Goal: Task Accomplishment & Management: Complete application form

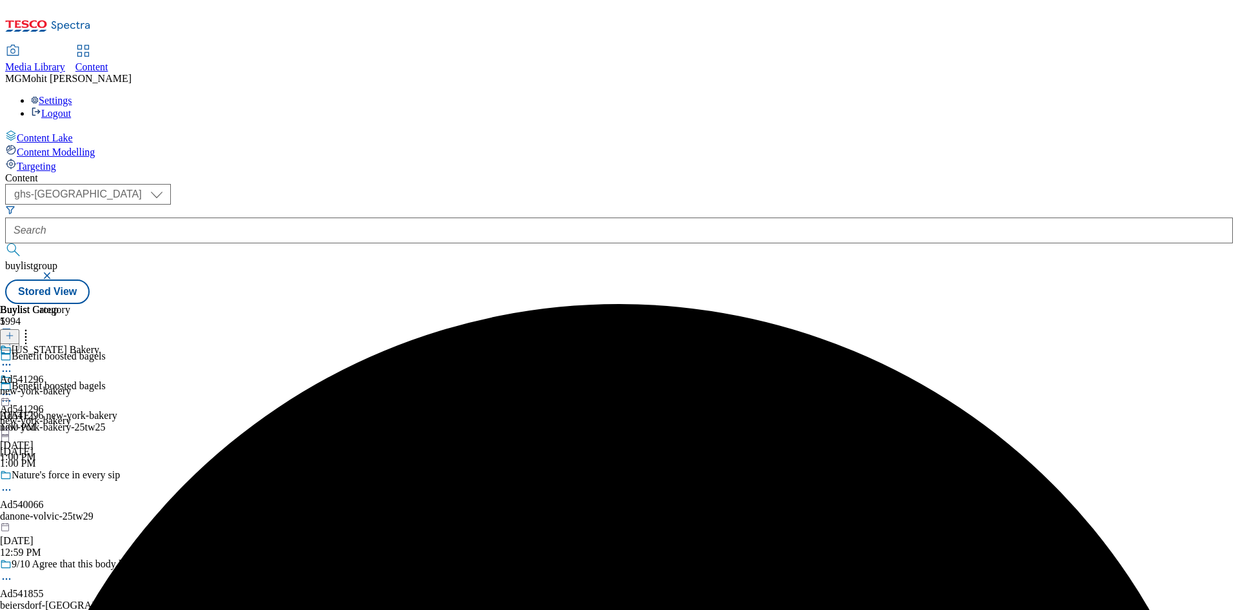
select select "ghs-[GEOGRAPHIC_DATA]"
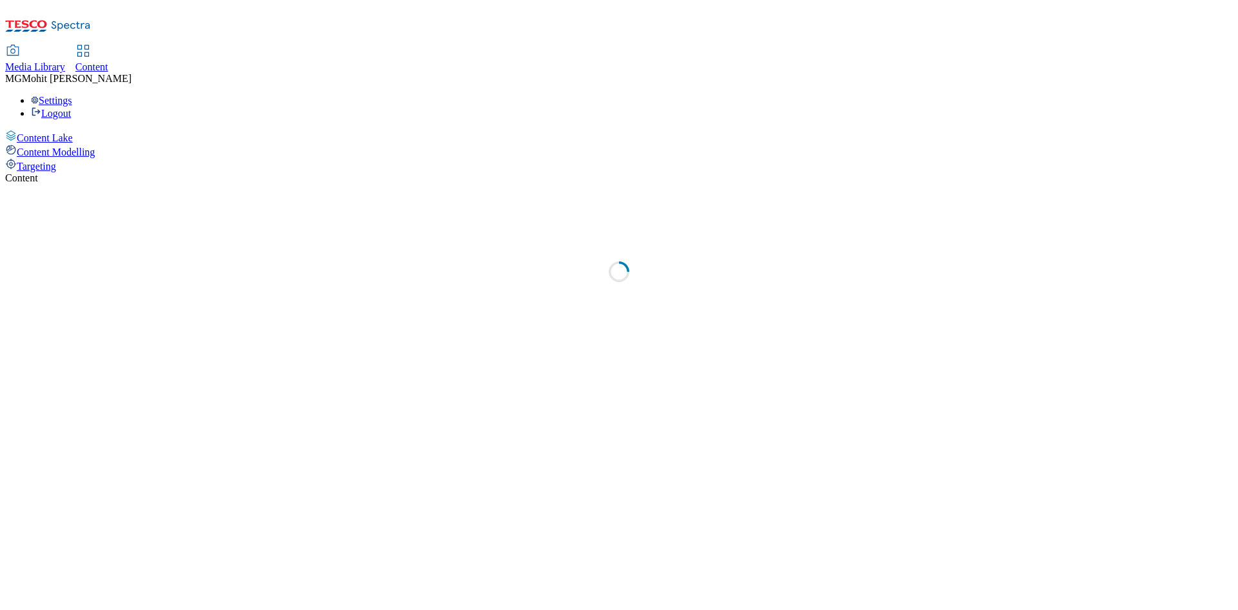
select select "ghs-[GEOGRAPHIC_DATA]"
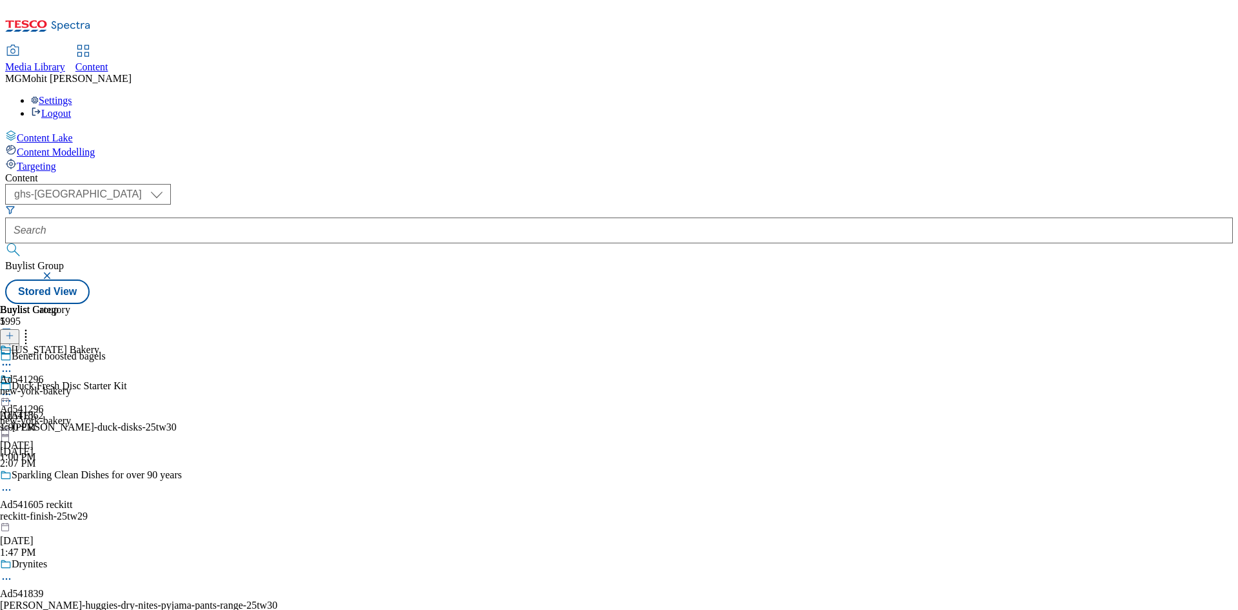
click at [14, 337] on icon at bounding box center [9, 341] width 9 height 9
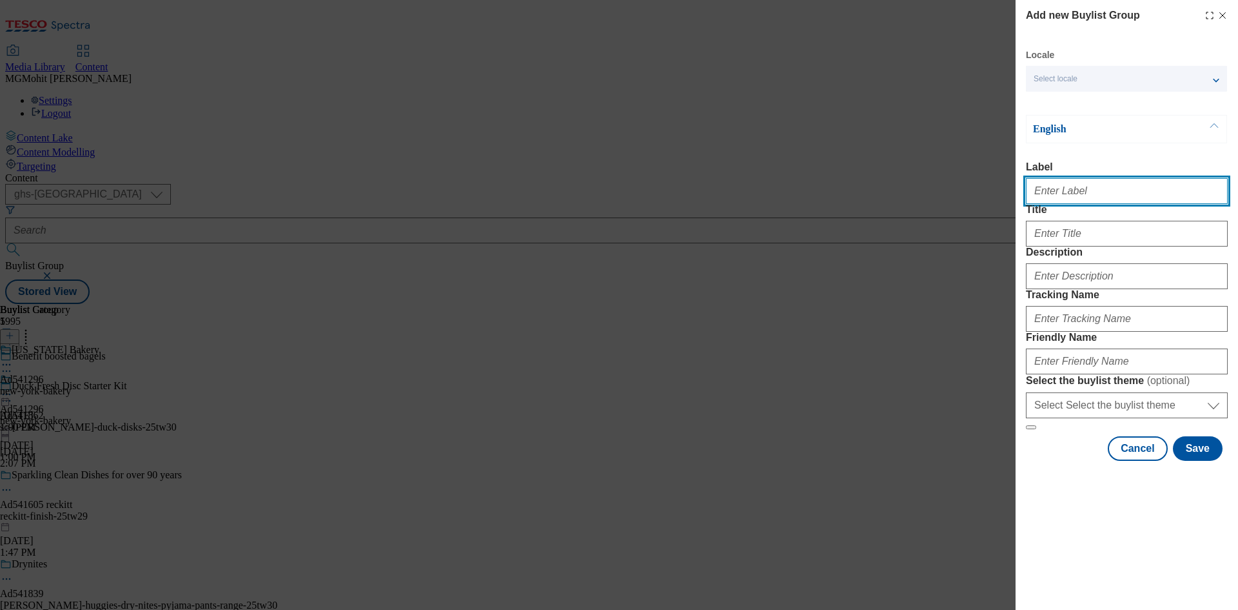
click at [1082, 200] on input "Label" at bounding box center [1127, 191] width 202 height 26
paste input "Ad541860 biersdorf"
type input "Ad541860 biersdorf"
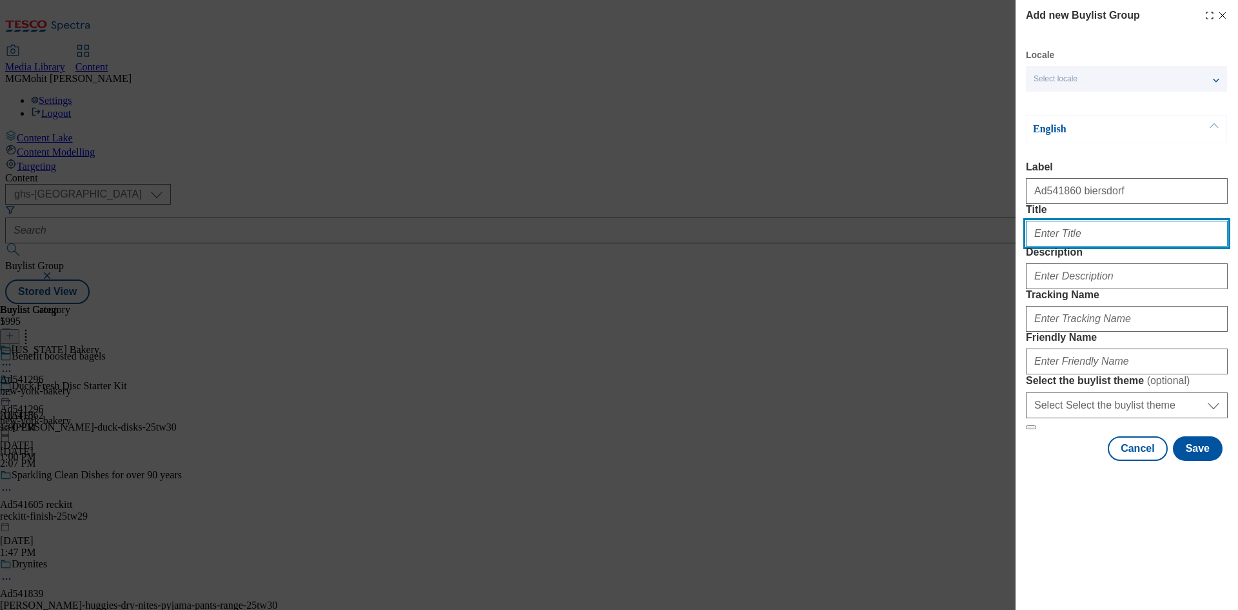
click at [1108, 246] on input "Title" at bounding box center [1127, 234] width 202 height 26
paste input "Strengthen skin's defence against irritation"
type input "Strengthen skin's defence against irritation"
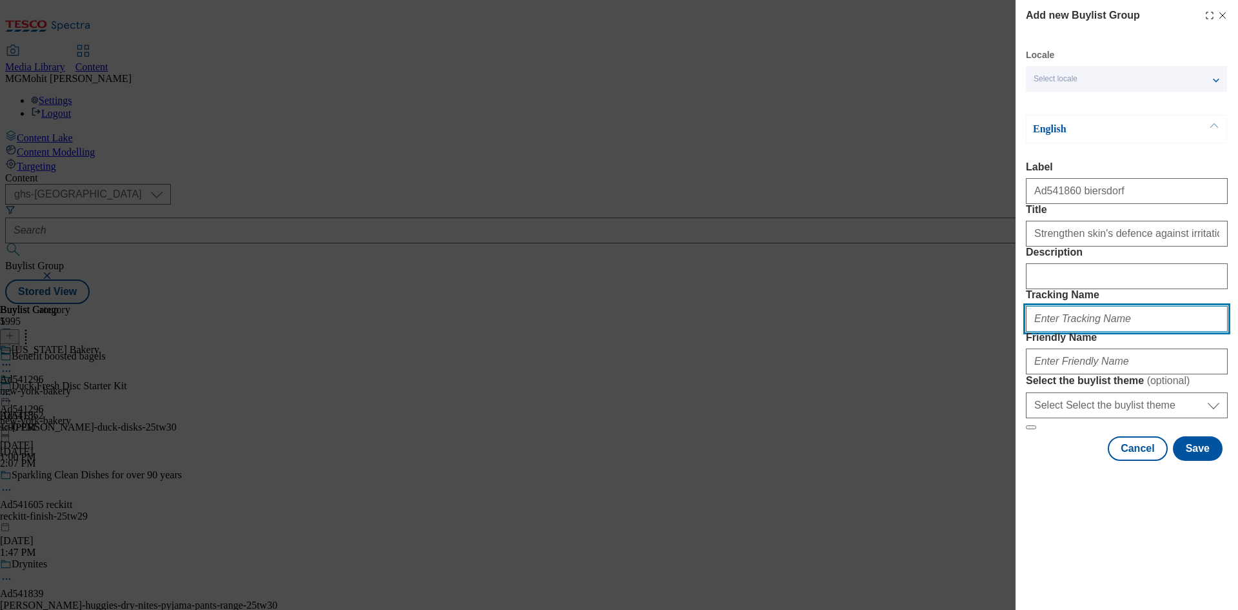
click at [1084, 332] on input "Tracking Name" at bounding box center [1127, 319] width 202 height 26
paste input "DH_AD541860"
type input "DH_AD541860"
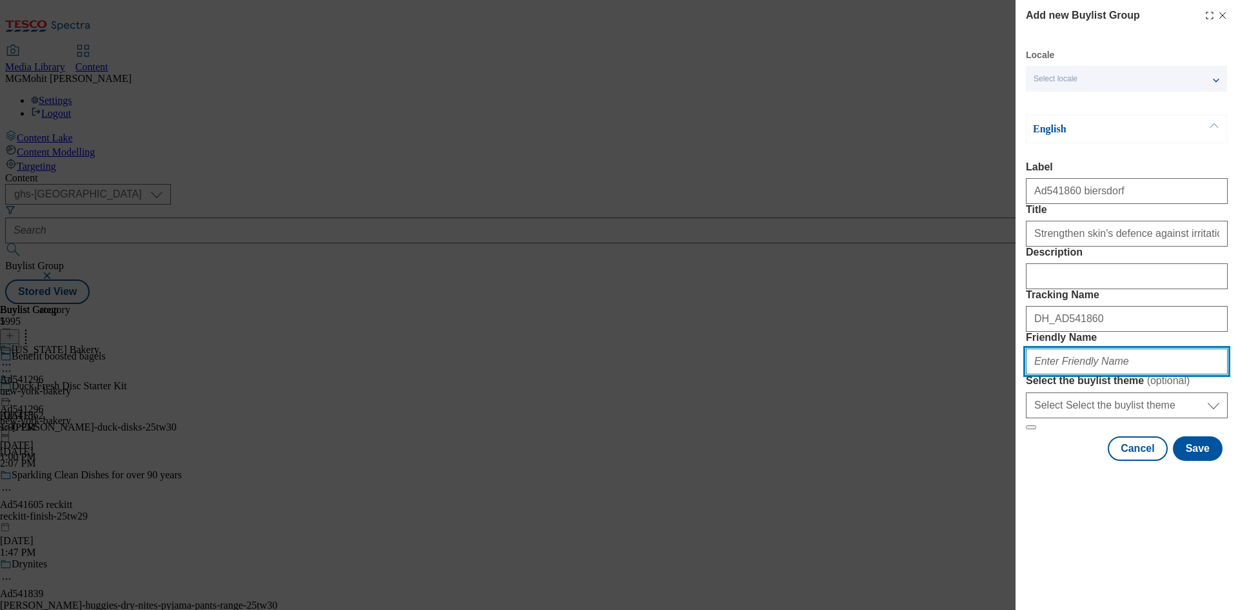
drag, startPoint x: 1107, startPoint y: 462, endPoint x: 1138, endPoint y: 498, distance: 48.0
click at [1107, 374] on input "Friendly Name" at bounding box center [1127, 361] width 202 height 26
paste input "biersdorf-nivea-men-women-25tw27"
type input "biersdorf-nivea-men-women-25tw27"
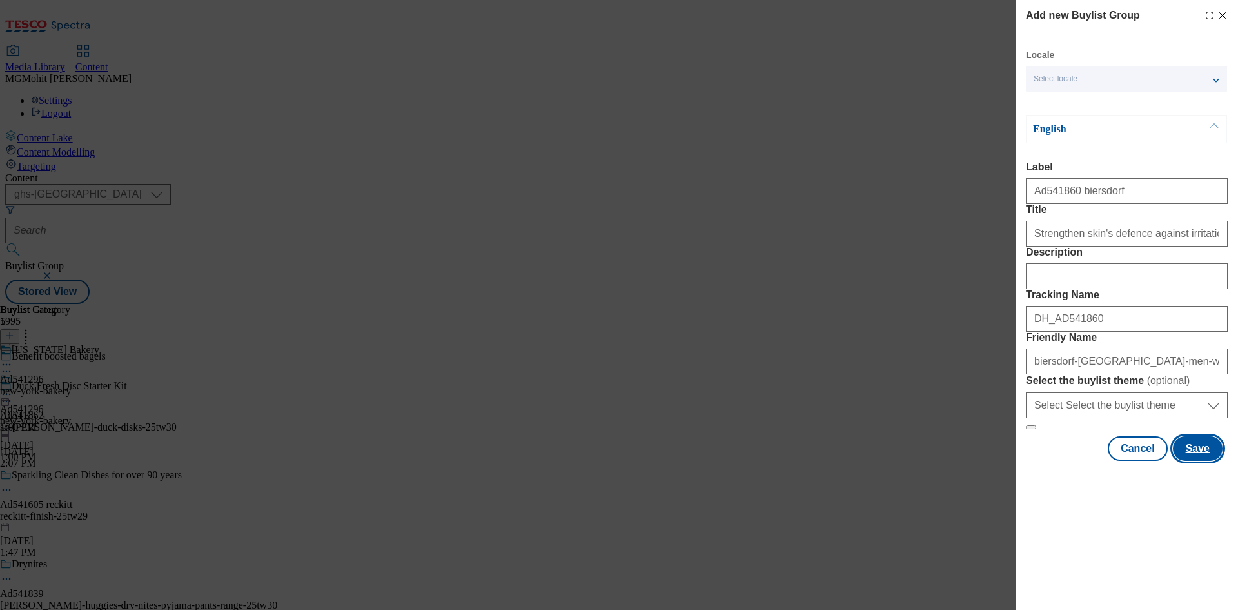
click at [1209, 461] on button "Save" at bounding box center [1198, 448] width 50 height 25
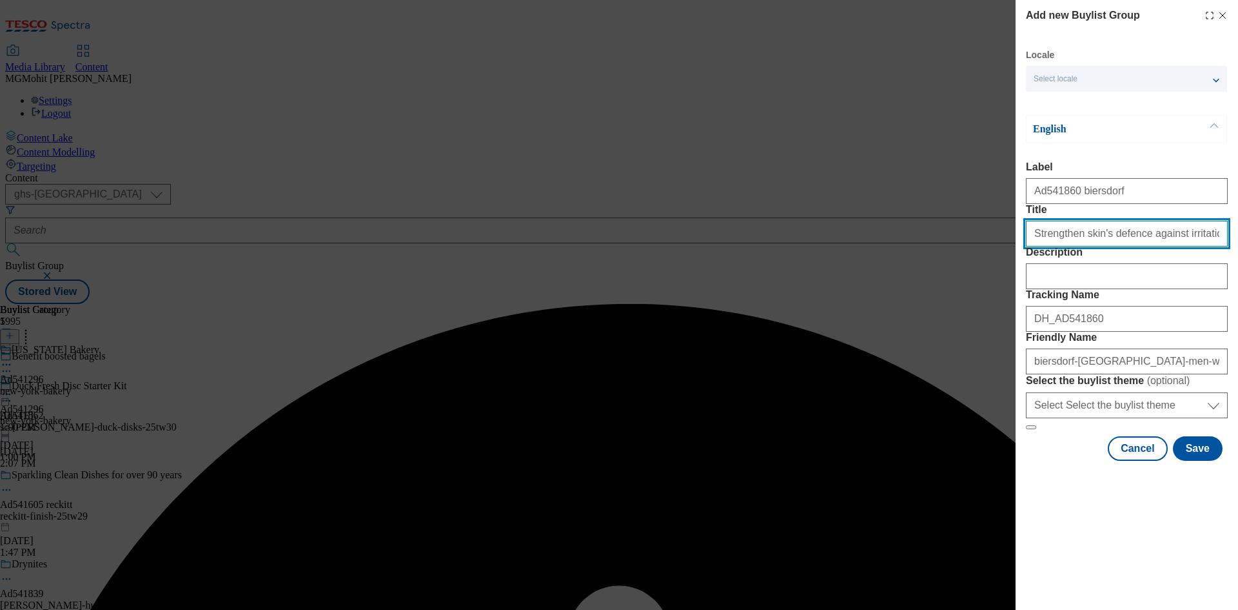
click at [1206, 246] on input "Strengthen skin's defence against irritation" at bounding box center [1127, 234] width 202 height 26
type input "Strengthen skin's defence against irritation"
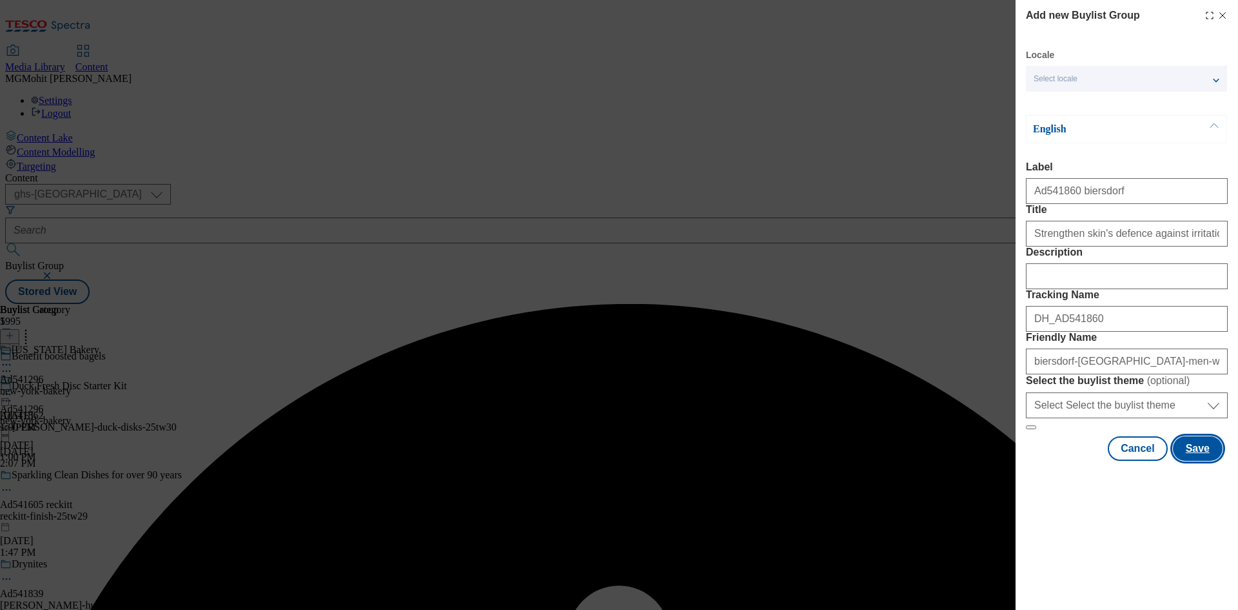
click at [1202, 461] on button "Save" at bounding box center [1198, 448] width 50 height 25
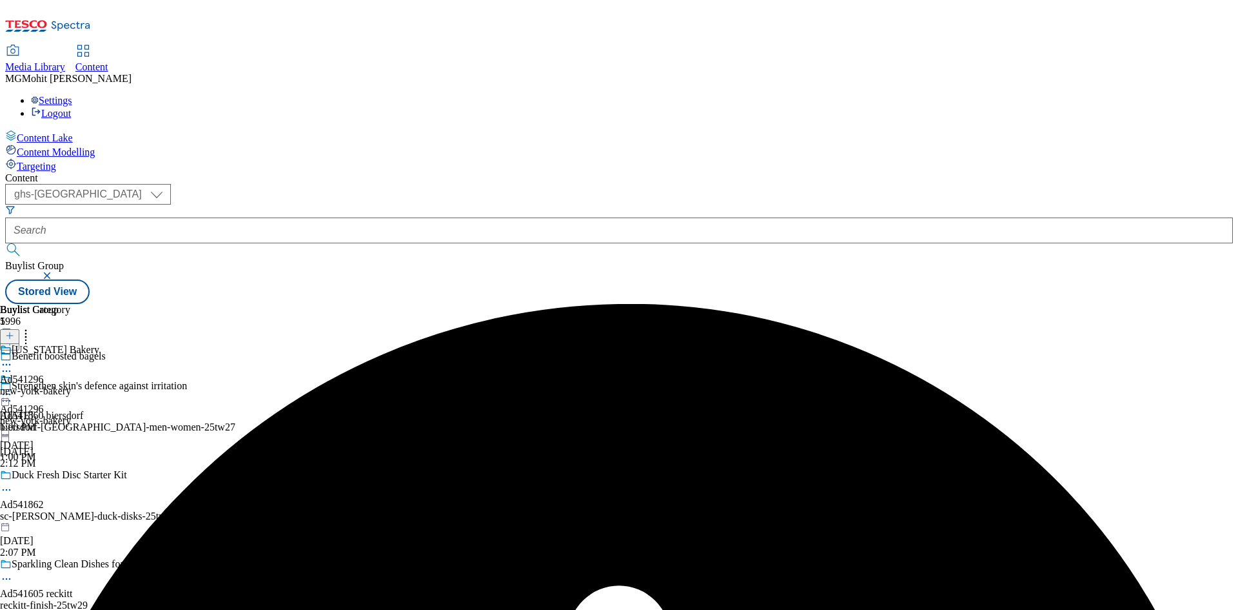
click at [277, 421] on div "biersdorf-nivea-men-women-25tw27" at bounding box center [138, 427] width 277 height 12
click at [14, 331] on icon at bounding box center [9, 335] width 9 height 9
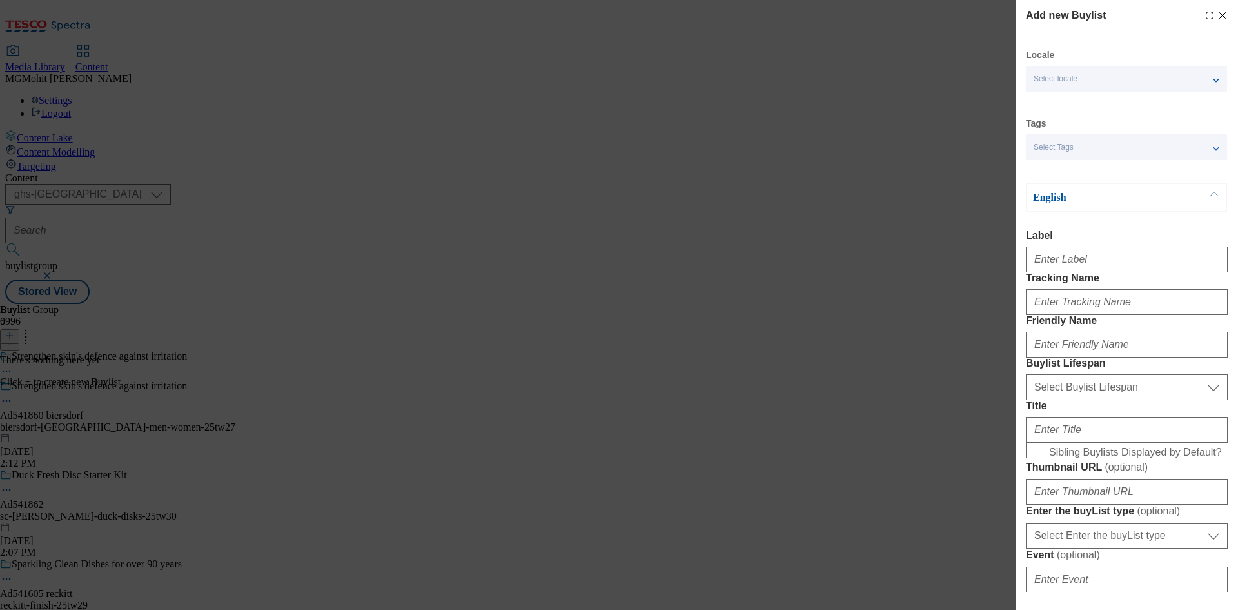
click at [1120, 237] on label "Label" at bounding box center [1127, 236] width 202 height 12
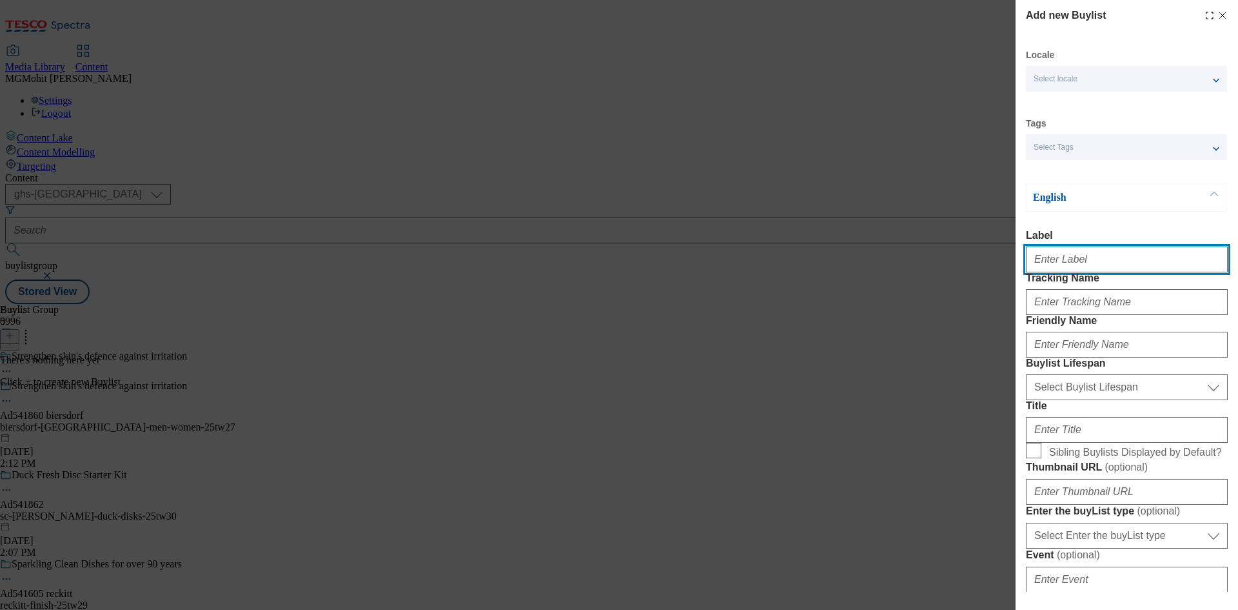
click at [1120, 246] on input "Label" at bounding box center [1127, 259] width 202 height 26
click at [1078, 270] on input "Label" at bounding box center [1127, 259] width 202 height 26
paste input "Ad541860"
type input "Ad541860"
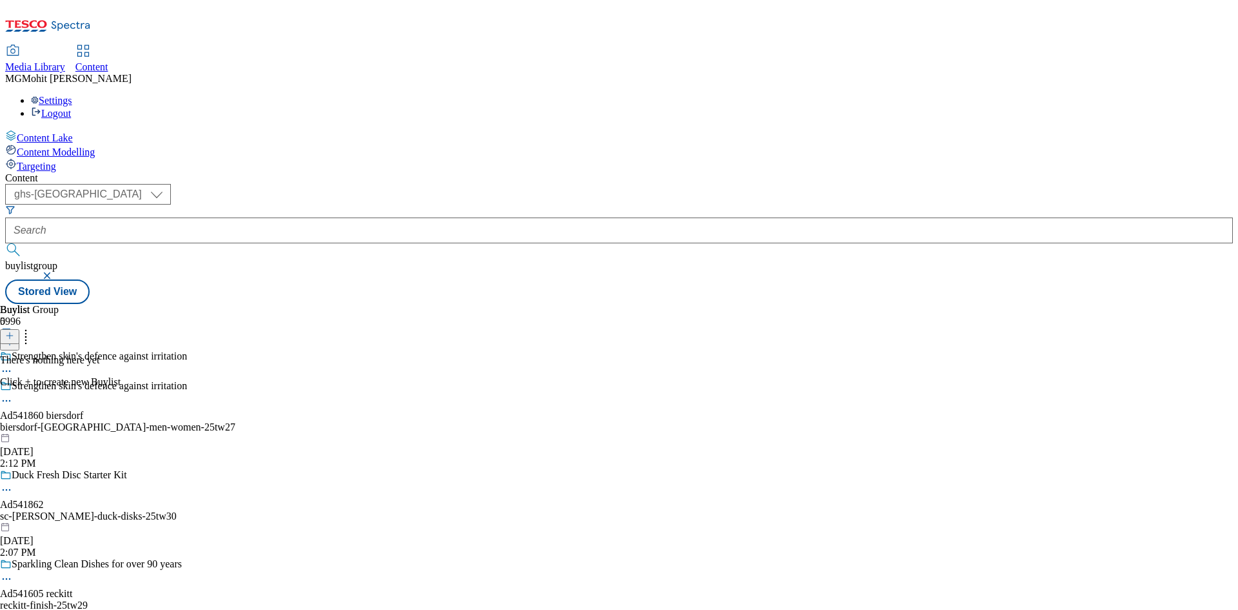
click at [277, 380] on div "Strengthen skin's defence against irritation Ad541860 biersdorf biersdorf-nivea…" at bounding box center [138, 424] width 277 height 89
click at [19, 329] on button at bounding box center [9, 336] width 19 height 15
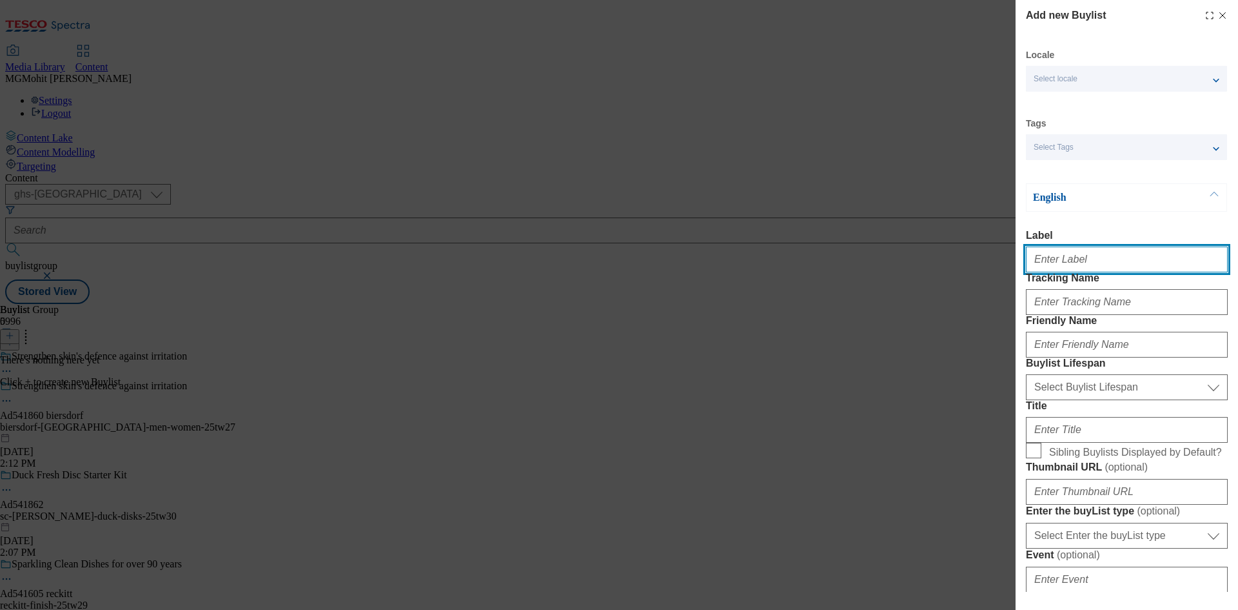
click at [1060, 258] on input "Label" at bounding box center [1127, 259] width 202 height 26
paste input "Ad541860"
type input "Ad541860"
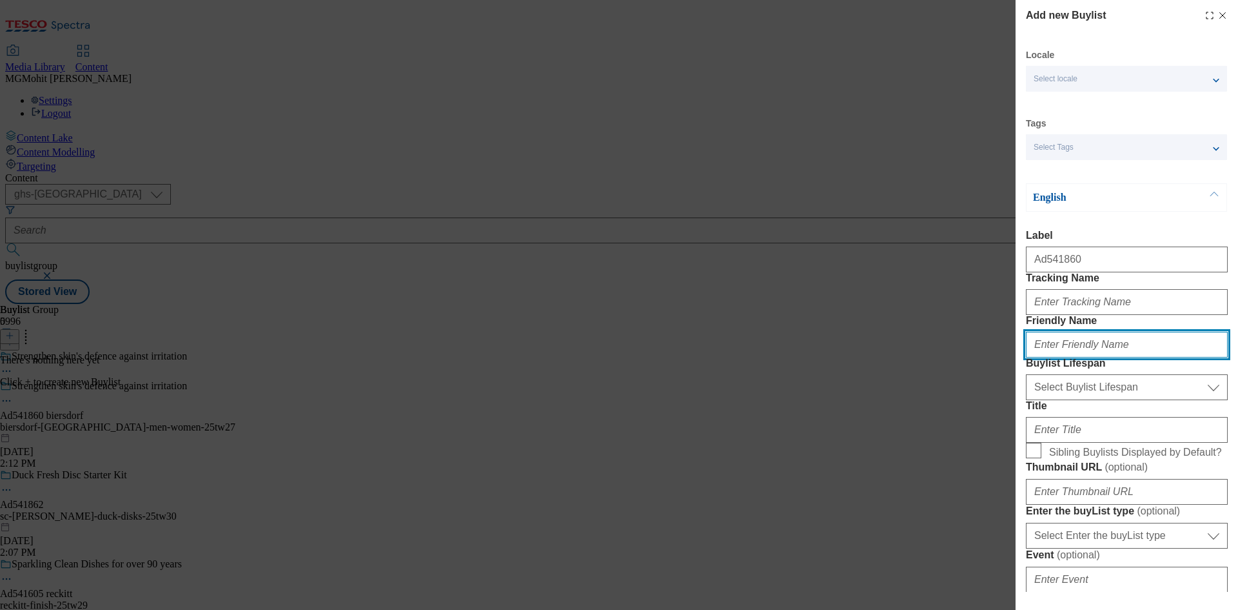
click at [1088, 357] on input "Friendly Name" at bounding box center [1127, 345] width 202 height 26
paste input "biersdorf"
type input "biersdorf"
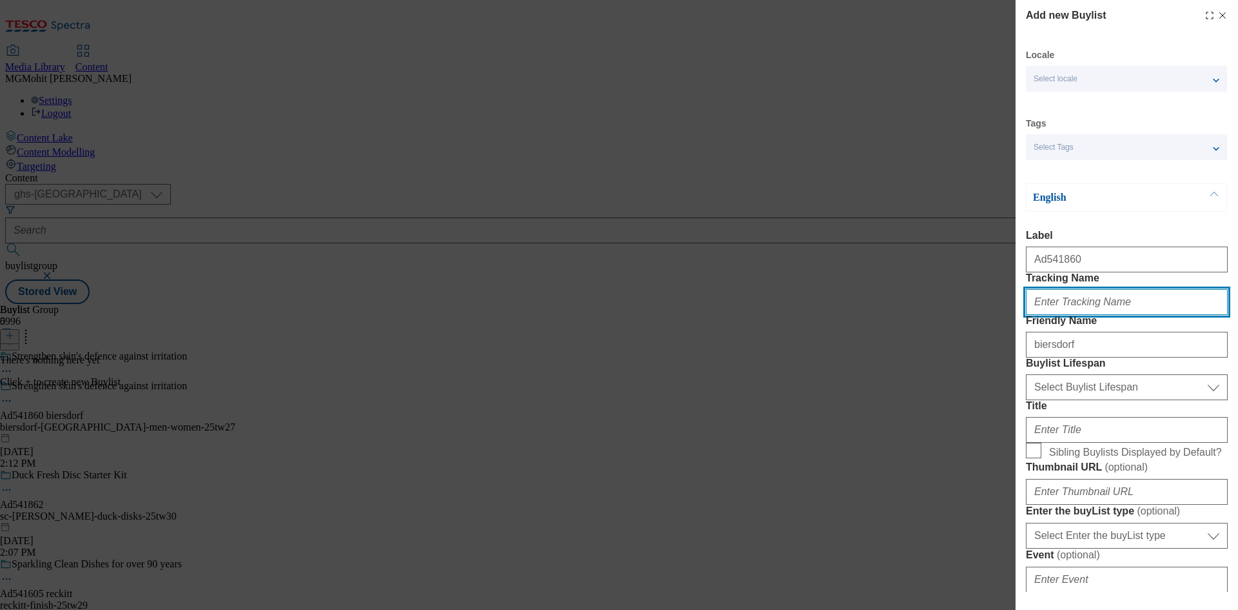
click at [1077, 315] on input "Tracking Name" at bounding box center [1127, 302] width 202 height 26
paste input "DH_AD541860"
type input "DH_AD541860"
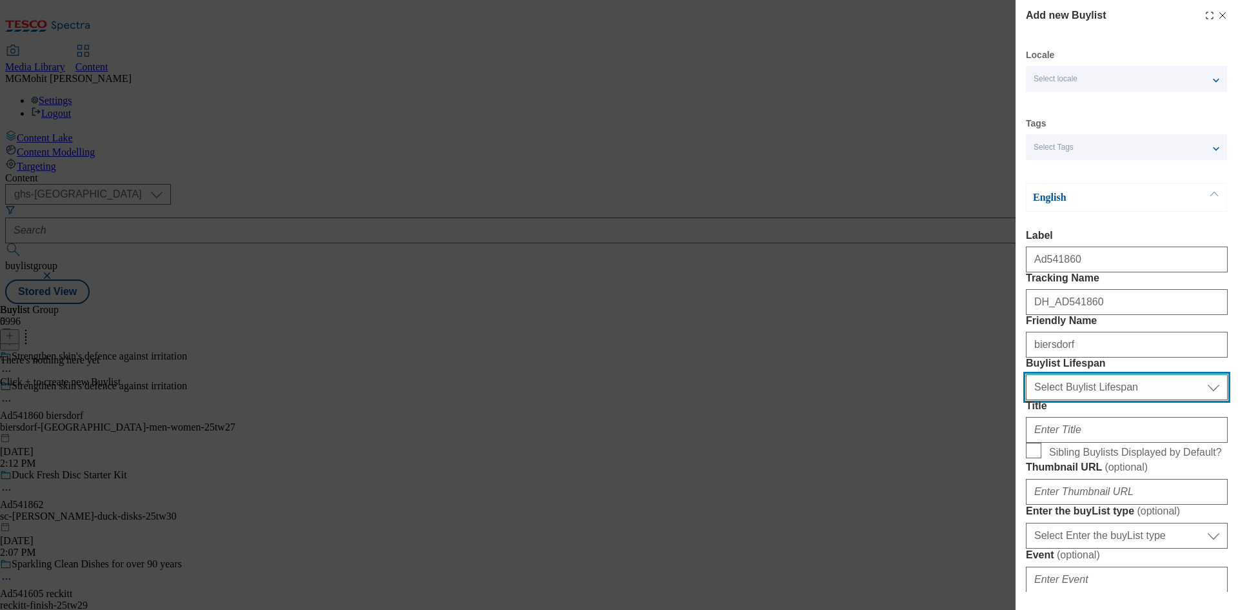
click at [1065, 400] on select "Select Buylist Lifespan evergreen seasonal tactical" at bounding box center [1127, 387] width 202 height 26
select select "tactical"
click at [1026, 400] on select "Select Buylist Lifespan evergreen seasonal tactical" at bounding box center [1127, 387] width 202 height 26
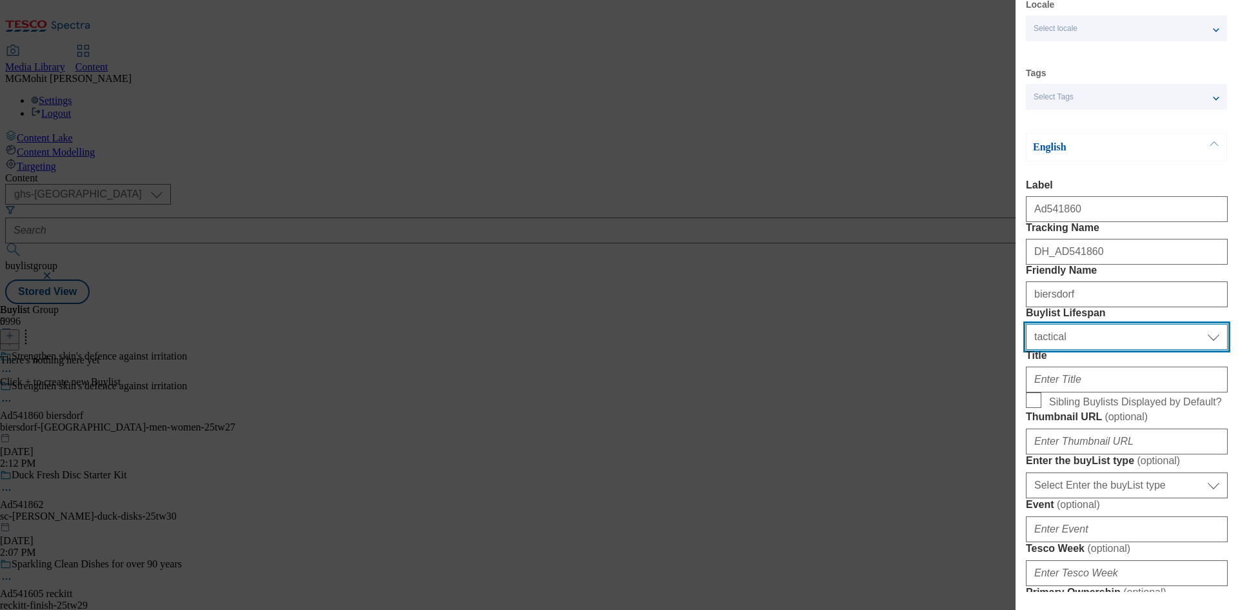
scroll to position [129, 0]
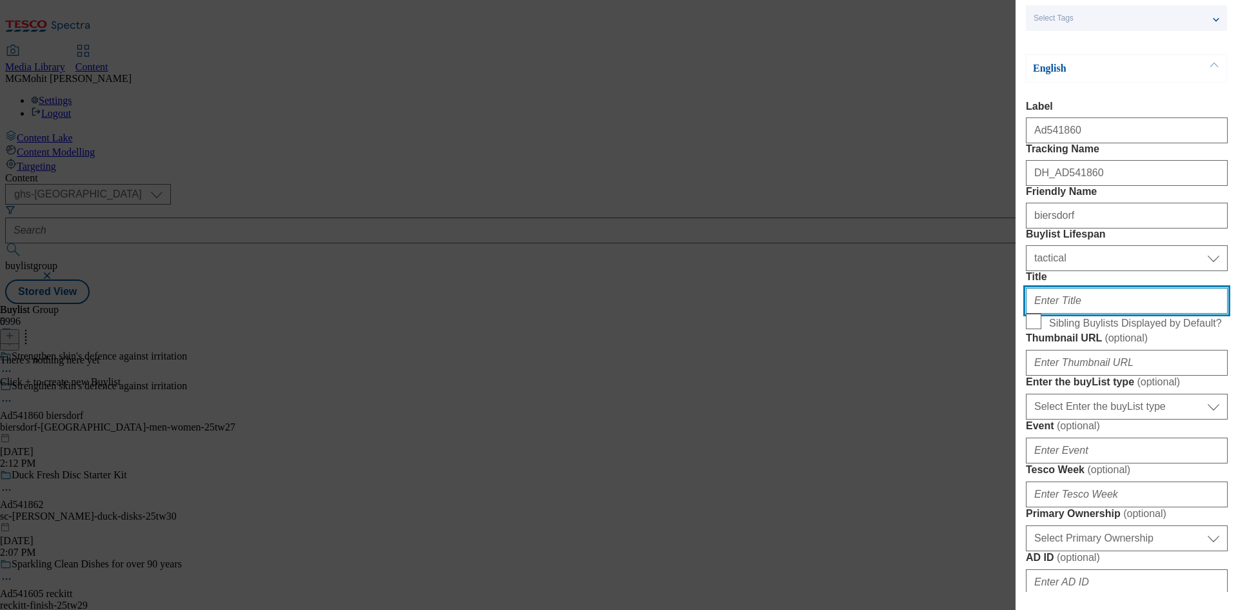
click at [1068, 313] on input "Title" at bounding box center [1127, 301] width 202 height 26
paste input "With hyaluronic acid"
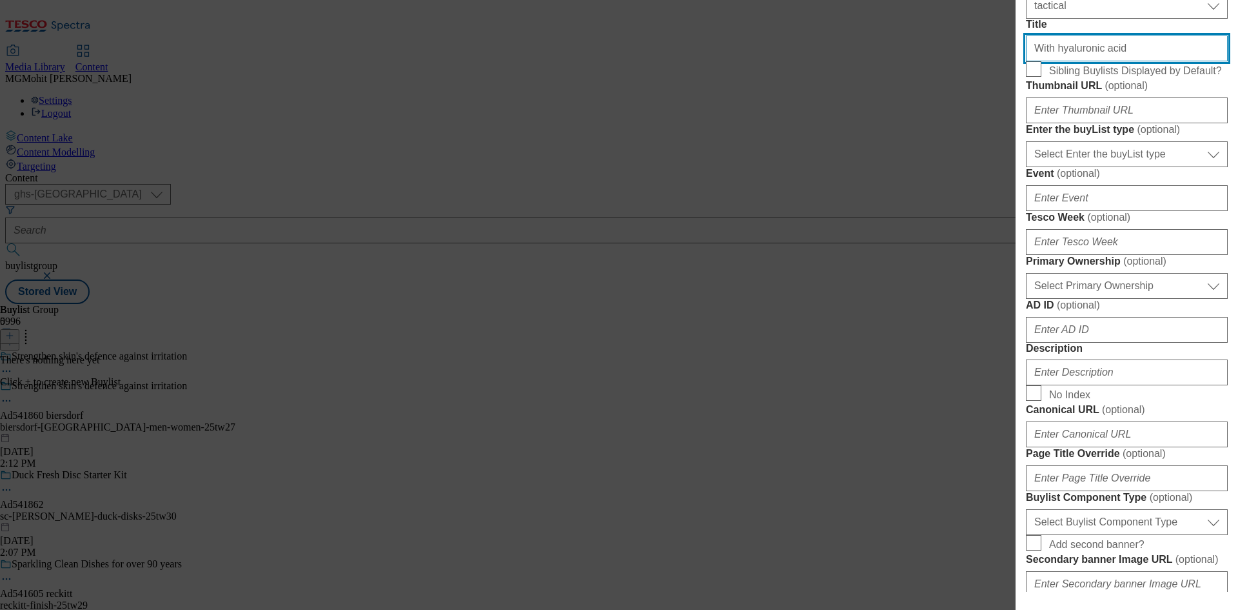
scroll to position [387, 0]
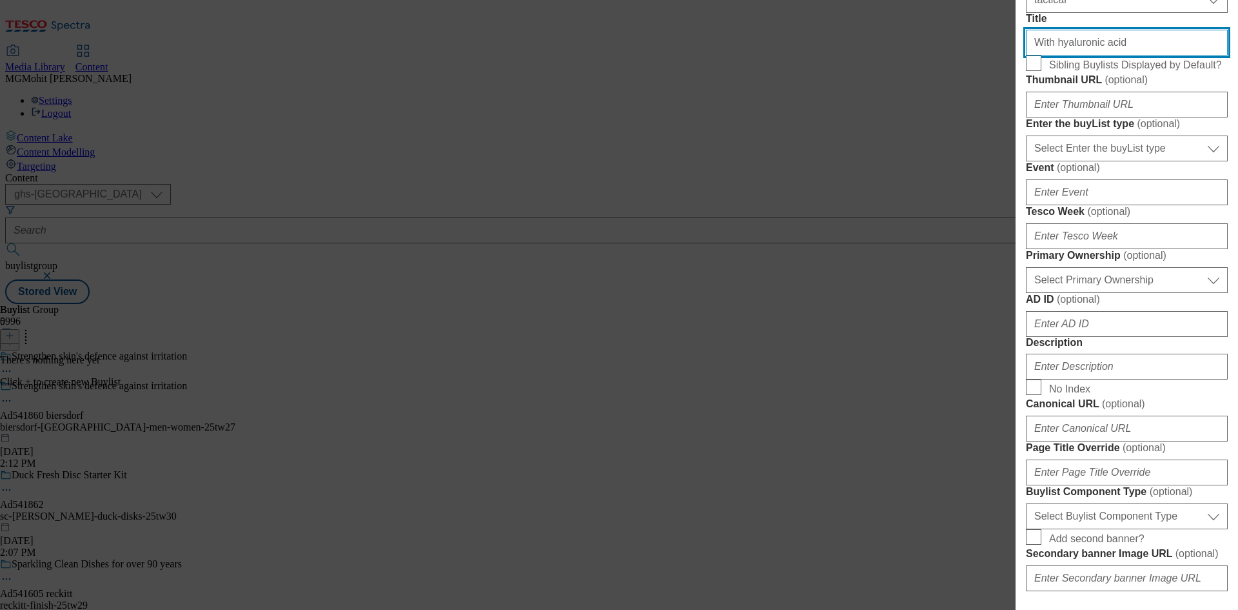
type input "With hyaluronic acid"
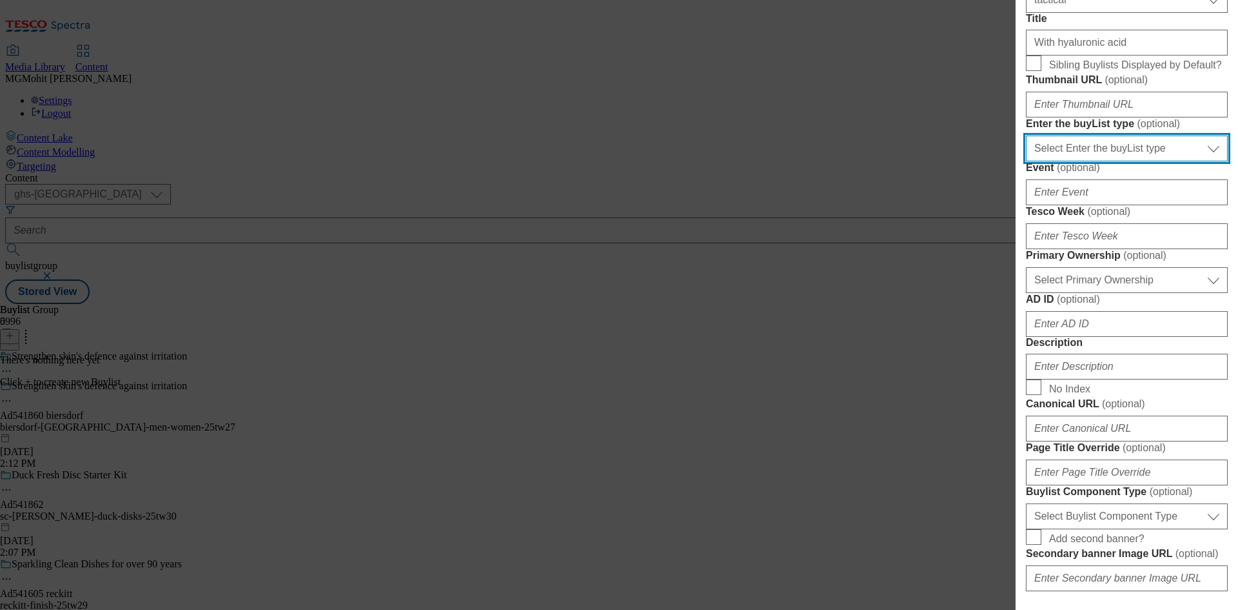
click at [1102, 161] on select "Select Enter the buyList type event supplier funded long term >4 weeks supplier…" at bounding box center [1127, 148] width 202 height 26
select select "supplier funded short term 1-3 weeks"
click at [1026, 161] on select "Select Enter the buyList type event supplier funded long term >4 weeks supplier…" at bounding box center [1127, 148] width 202 height 26
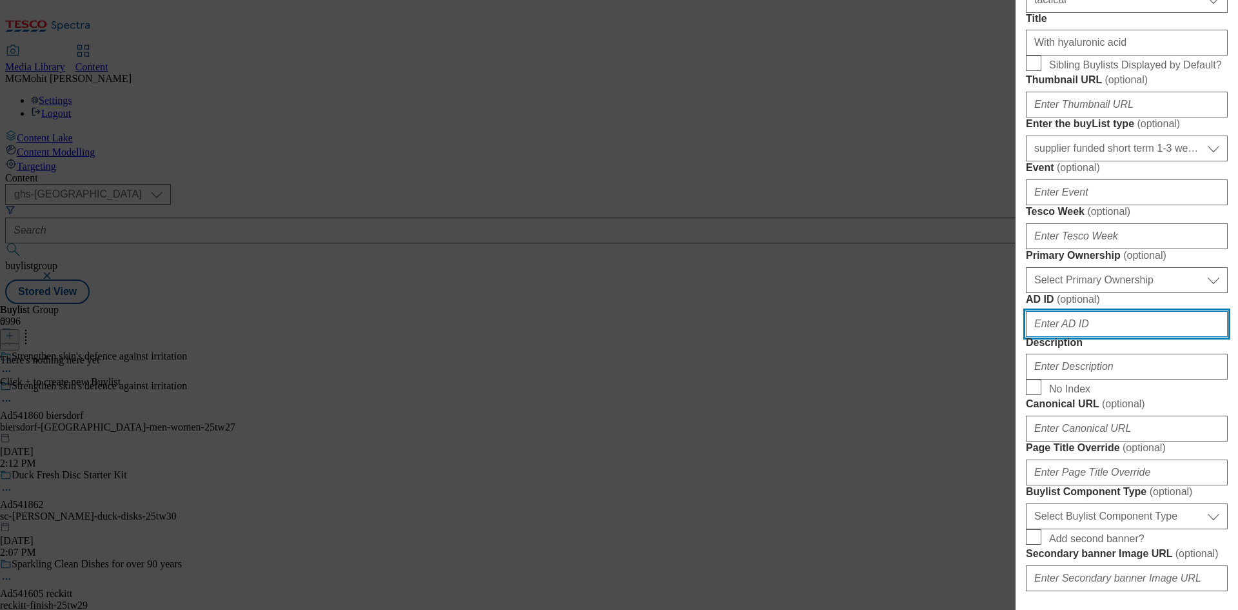
click at [1058, 337] on input "AD ID ( optional )" at bounding box center [1127, 324] width 202 height 26
paste input "541860"
type input "541860"
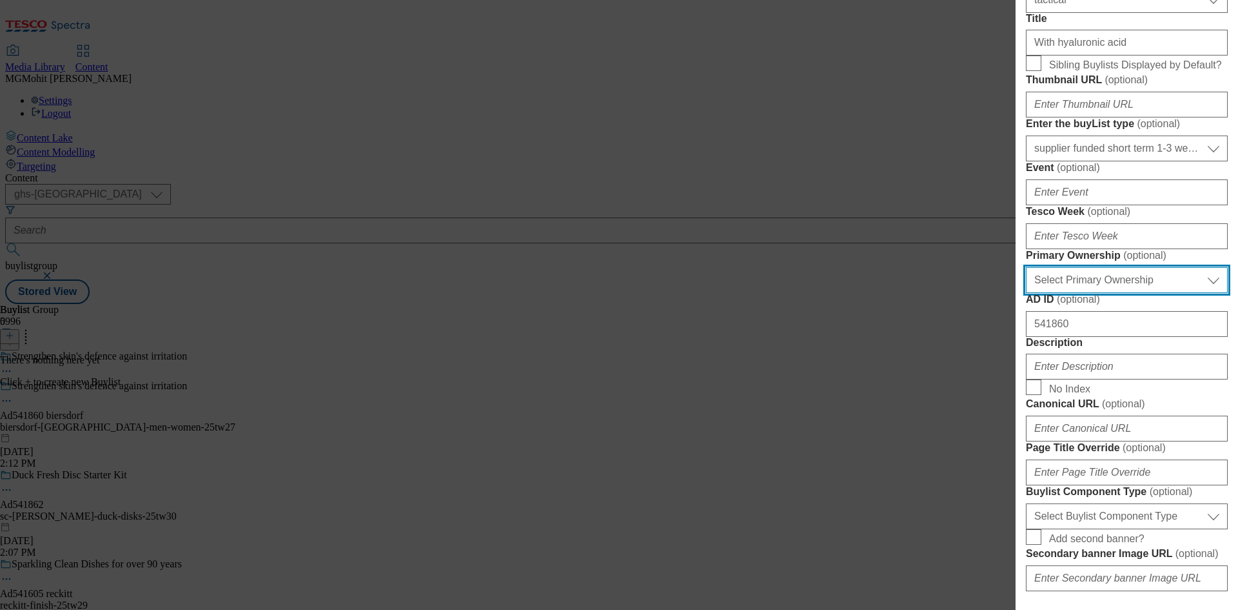
click at [1066, 293] on select "Select Primary Ownership tesco dunnhumby" at bounding box center [1127, 280] width 202 height 26
select select "dunnhumby"
click at [1026, 293] on select "Select Primary Ownership tesco dunnhumby" at bounding box center [1127, 280] width 202 height 26
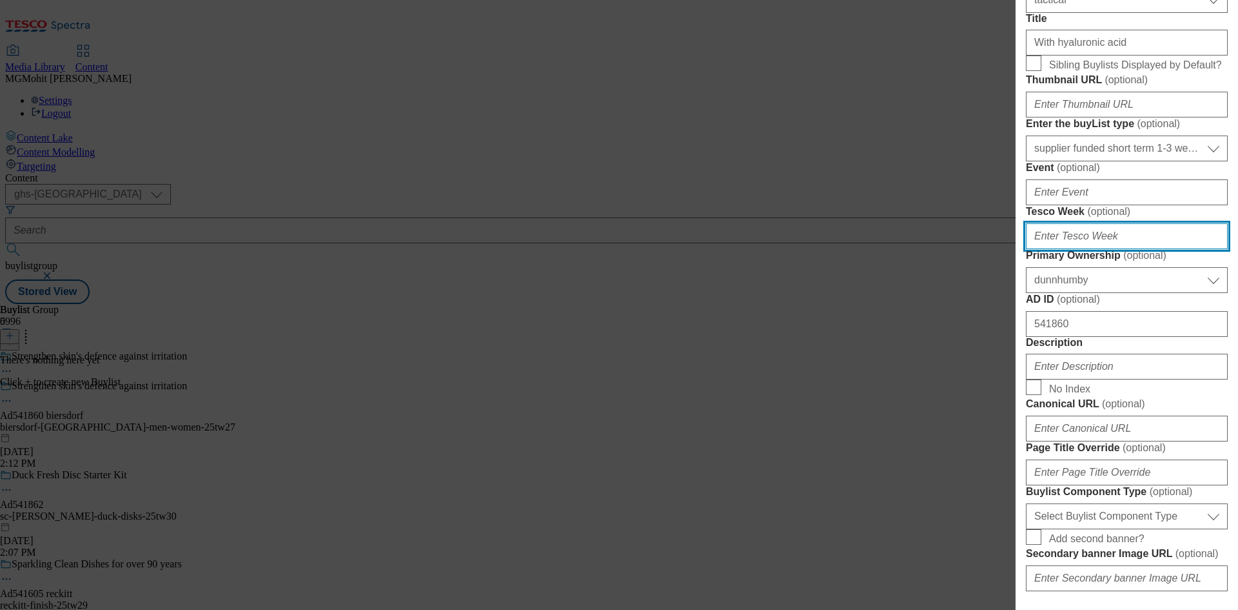
click at [1049, 249] on input "Tesco Week ( optional )" at bounding box center [1127, 236] width 202 height 26
type input "27"
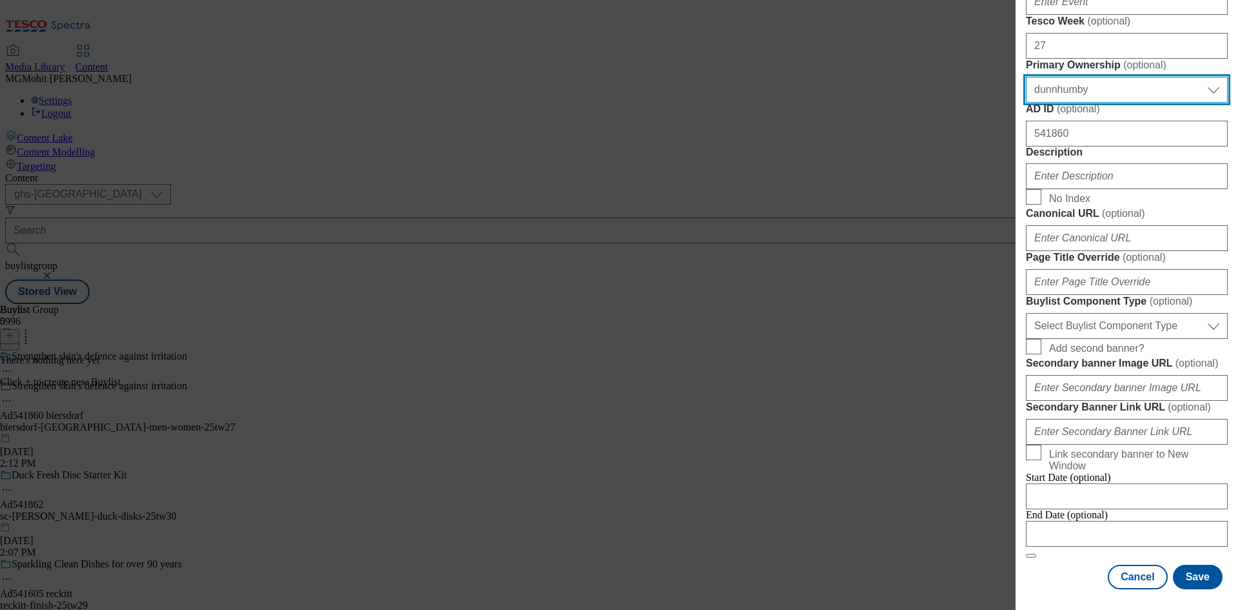
scroll to position [645, 0]
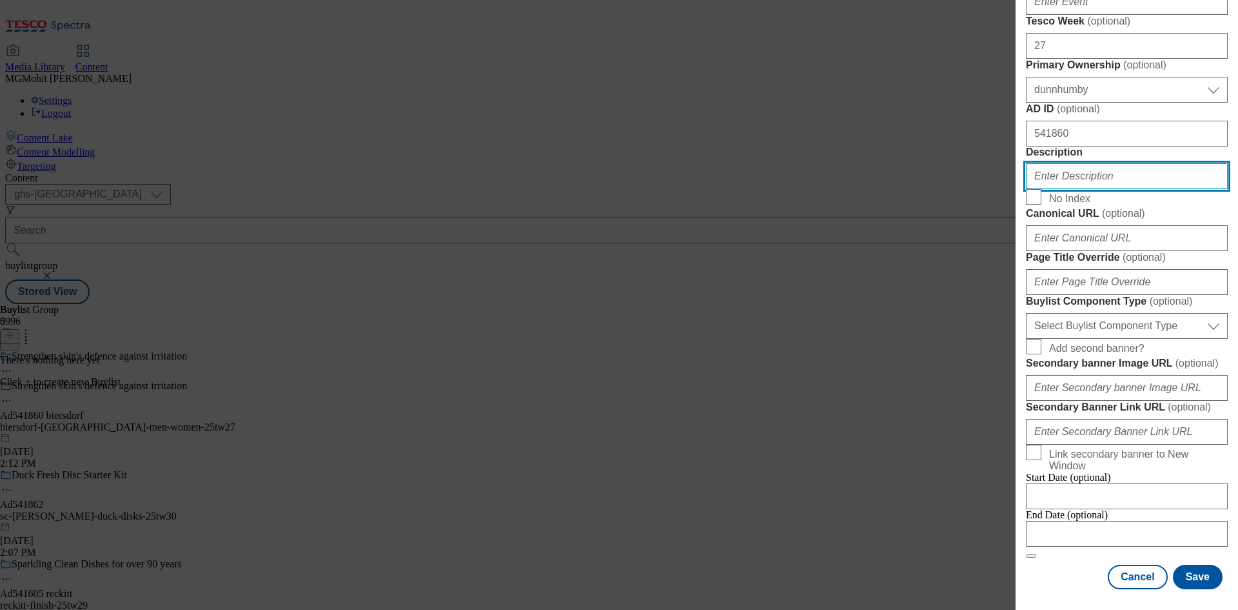
drag, startPoint x: 1064, startPoint y: 364, endPoint x: 975, endPoint y: 364, distance: 88.4
click at [975, 364] on div "Add new Buylist Locale Select locale English Welsh Tags Select Tags fnf marketp…" at bounding box center [619, 305] width 1238 height 610
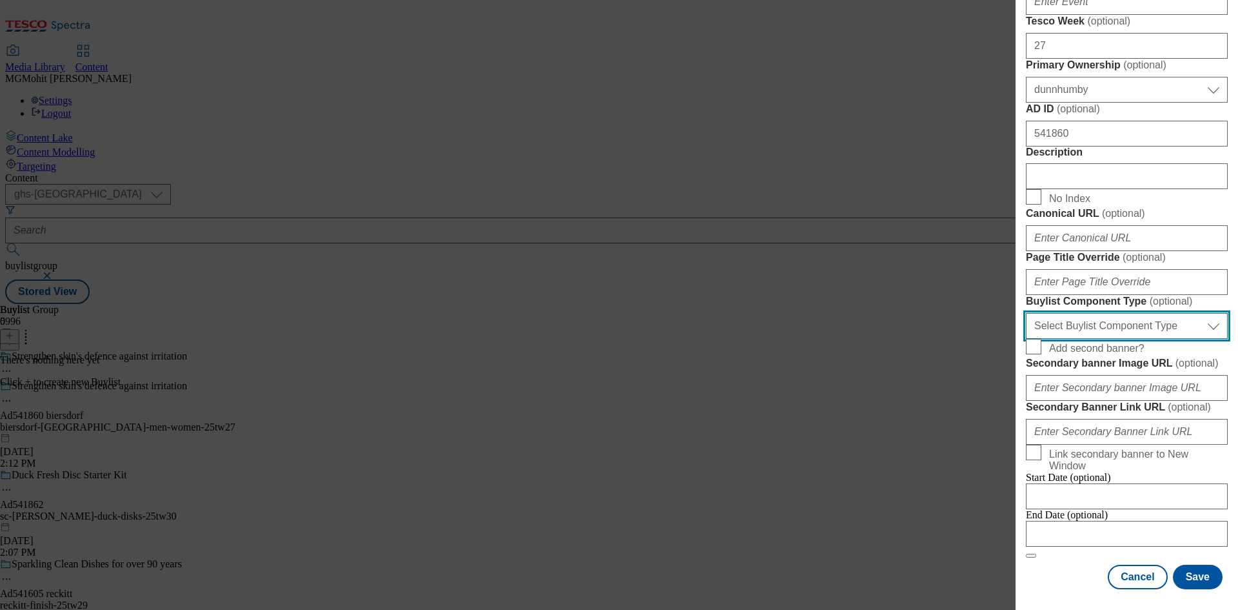
drag, startPoint x: 1093, startPoint y: 343, endPoint x: 1089, endPoint y: 349, distance: 6.6
click at [1093, 339] on select "Select Buylist Component Type Banner Competition Header Meal" at bounding box center [1127, 326] width 202 height 26
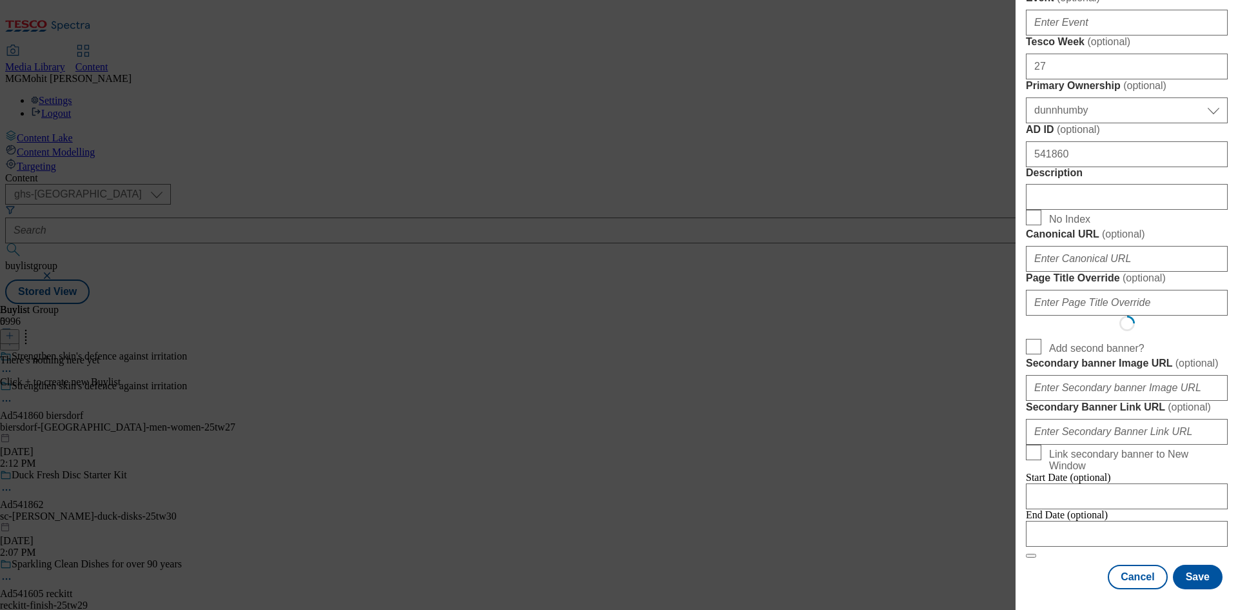
scroll to position [0, 0]
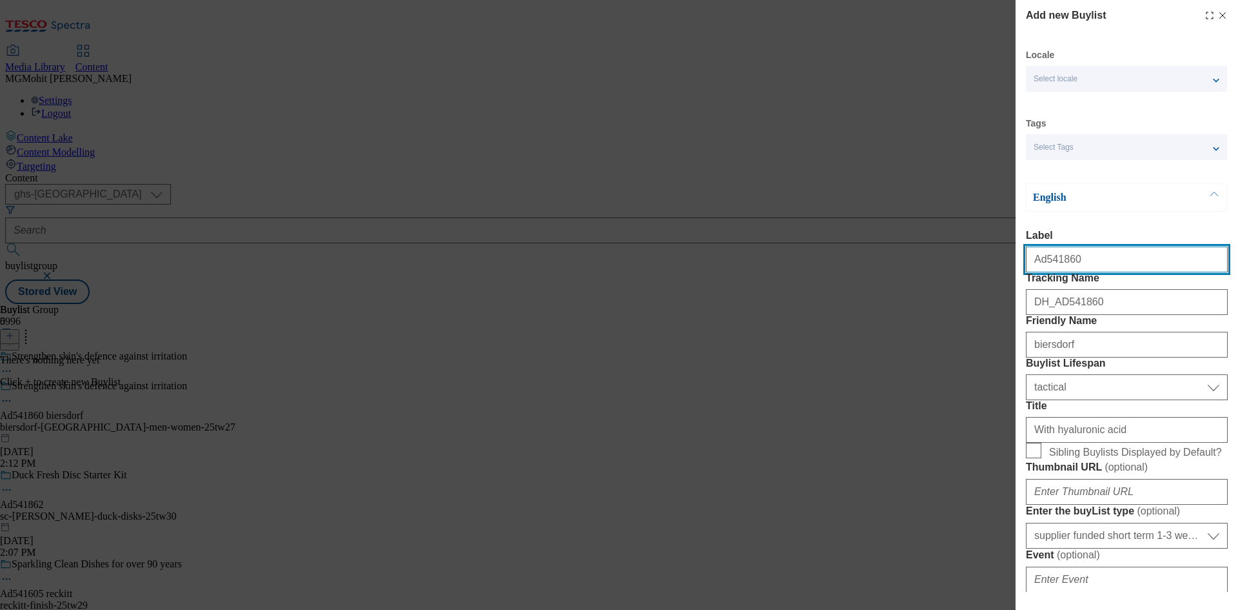
select select "Banner"
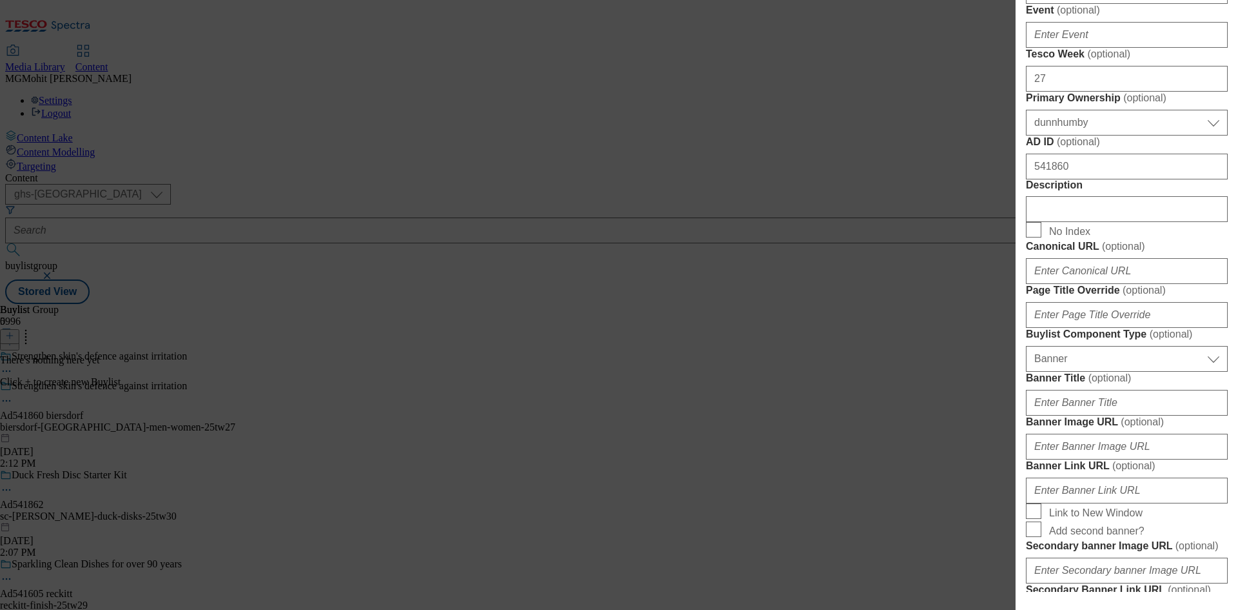
scroll to position [581, 0]
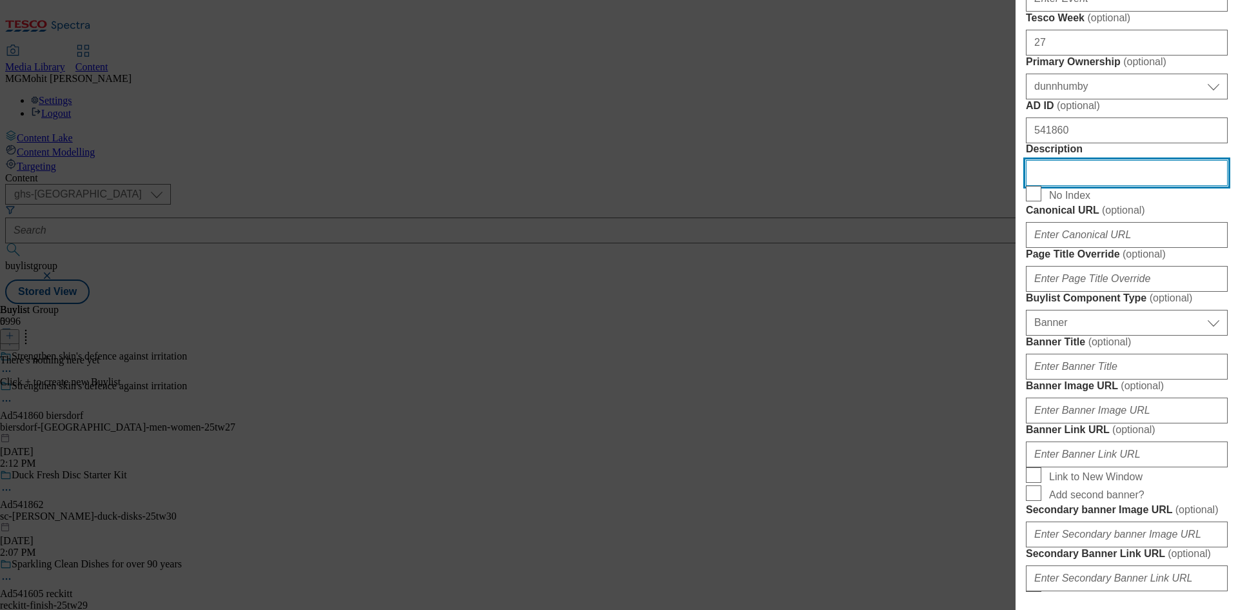
drag, startPoint x: 1078, startPoint y: 423, endPoint x: 996, endPoint y: 418, distance: 82.7
click at [996, 418] on div "Add new Buylist Locale Select locale English Welsh Tags Select Tags fnf marketp…" at bounding box center [619, 305] width 1238 height 610
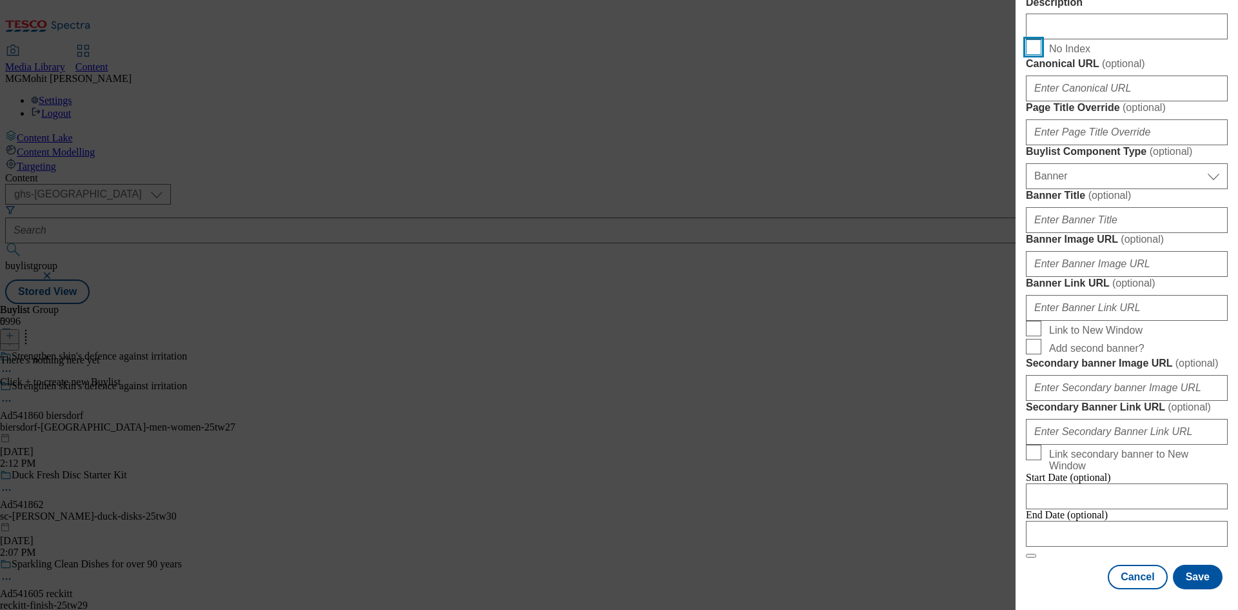
scroll to position [1278, 0]
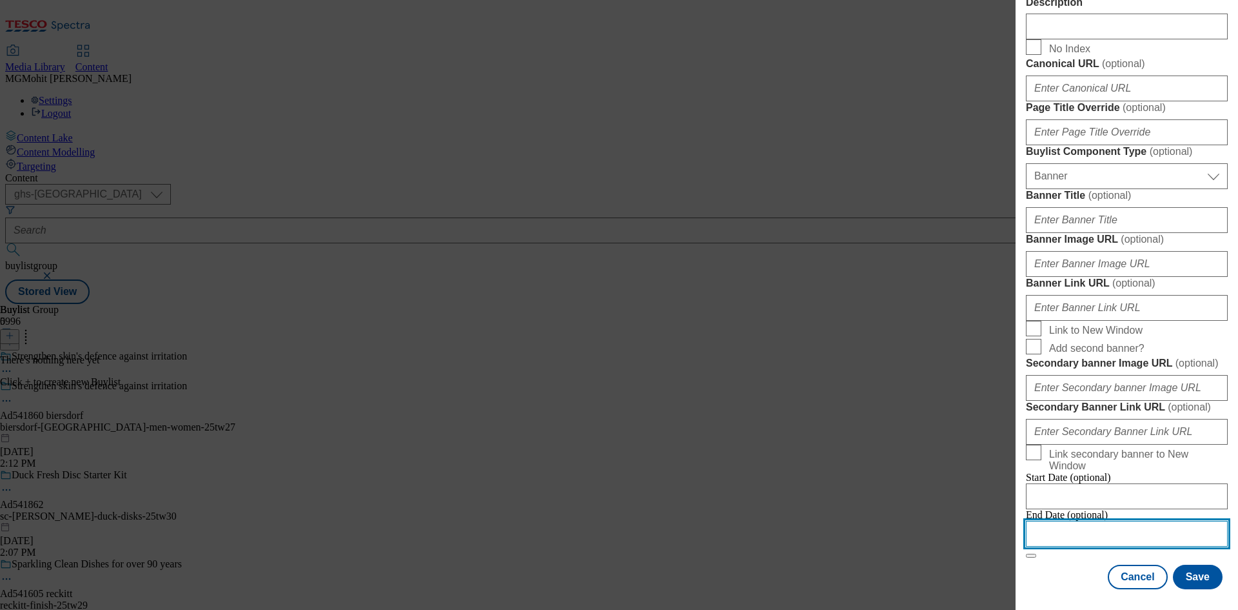
click at [1086, 530] on input "Modal" at bounding box center [1127, 534] width 202 height 26
select select "2025"
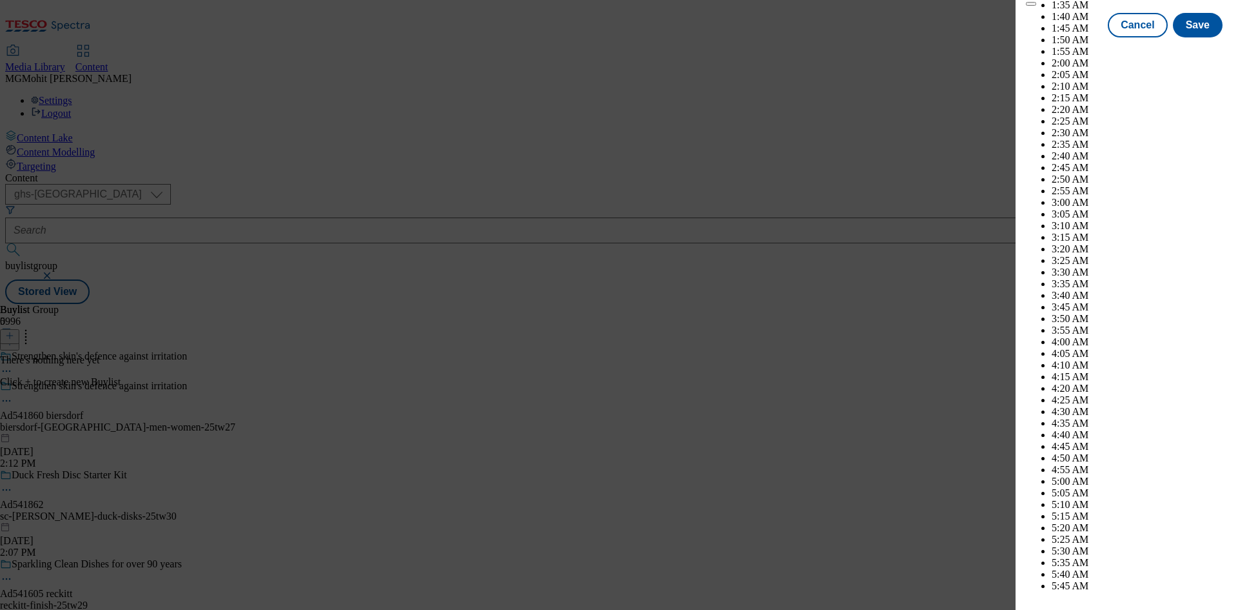
scroll to position [4047, 0]
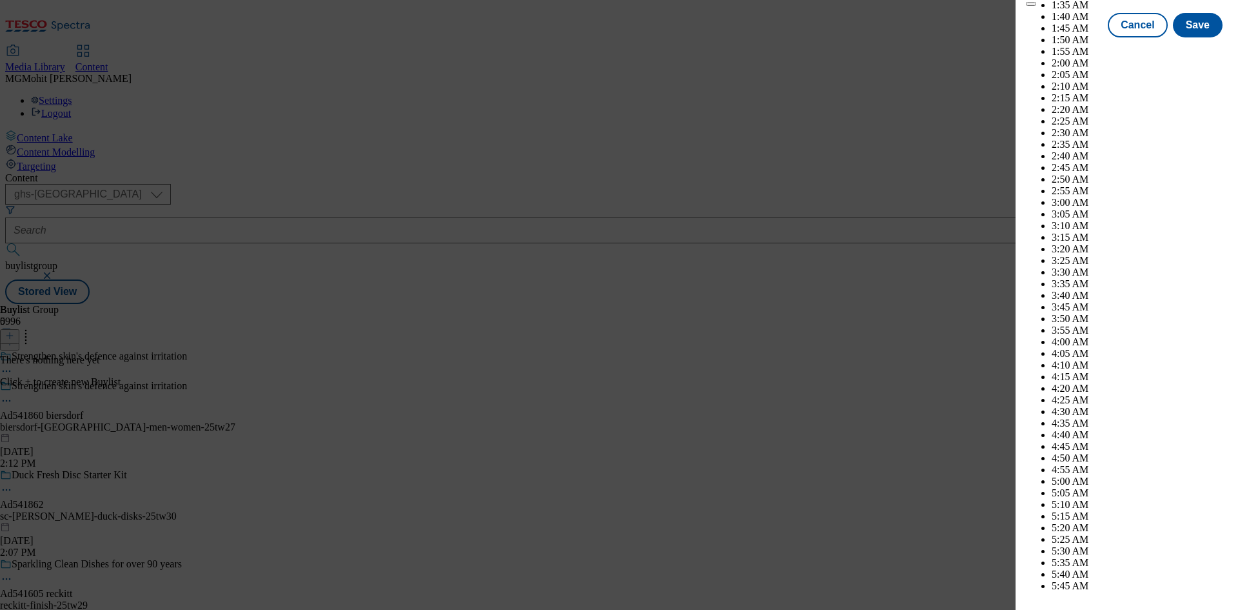
select select "December"
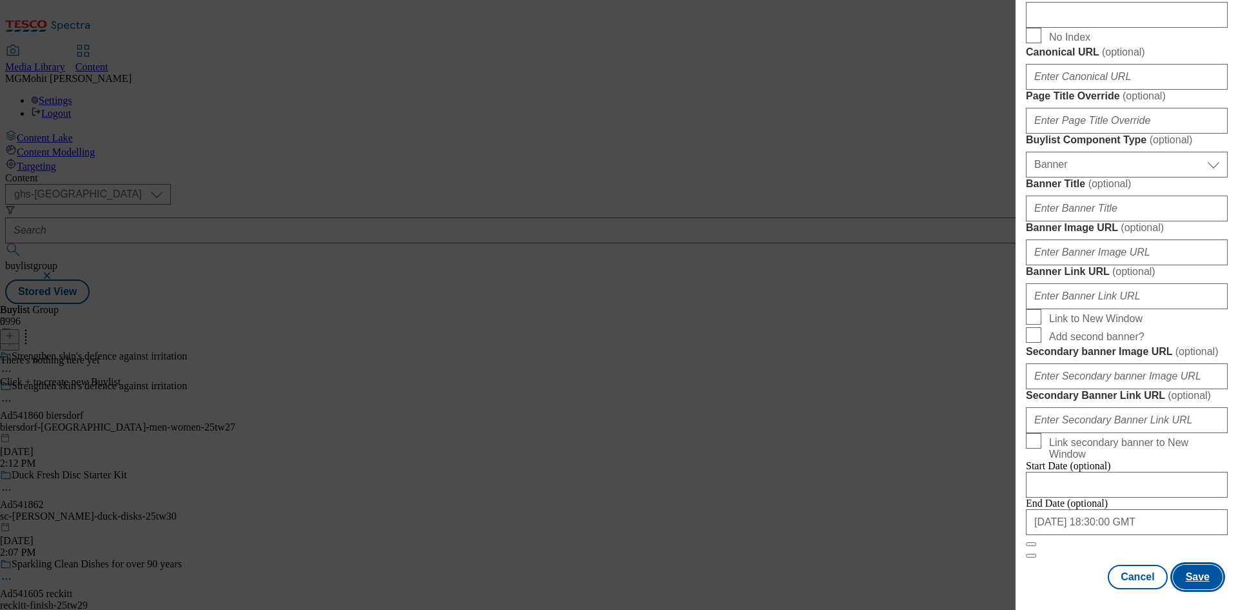
click at [1201, 575] on button "Save" at bounding box center [1198, 576] width 50 height 25
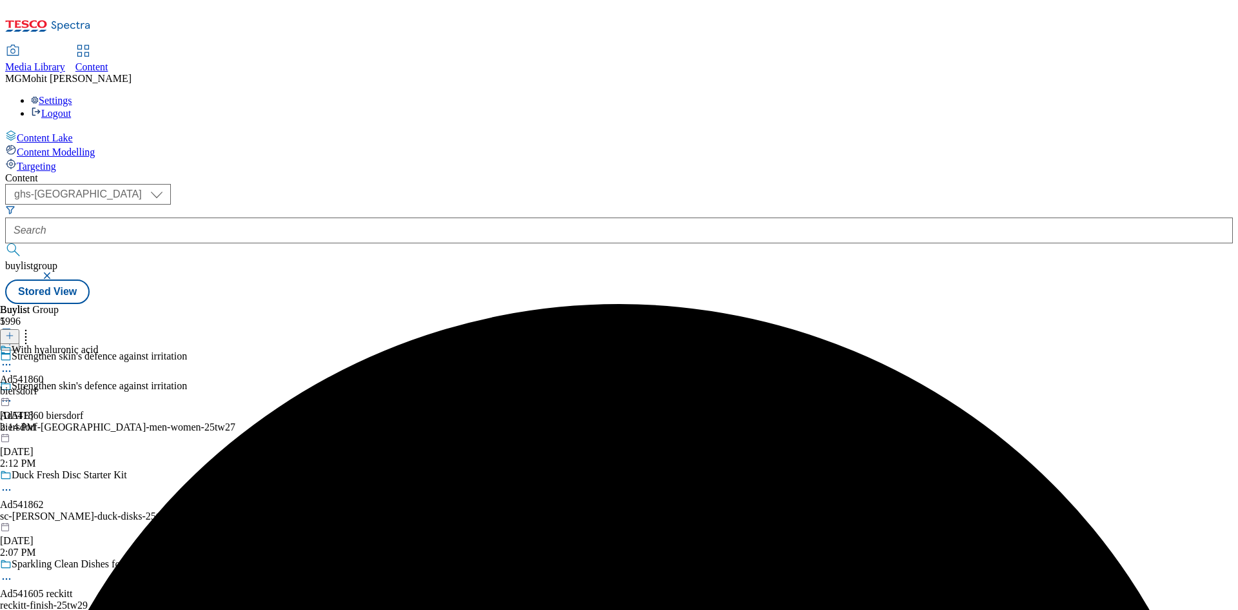
click at [98, 385] on div "biersdorf" at bounding box center [49, 391] width 98 height 12
click at [19, 329] on button at bounding box center [9, 336] width 19 height 15
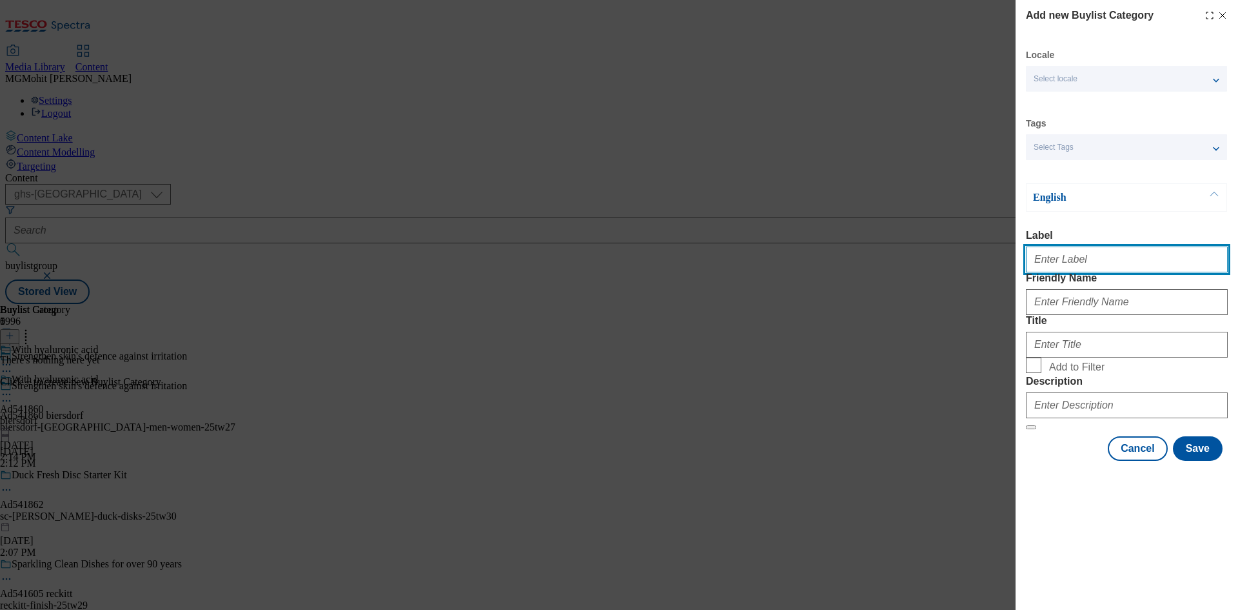
click at [1091, 264] on input "Label" at bounding box center [1127, 259] width 202 height 26
paste input "Ad541860"
type input "Ad541860"
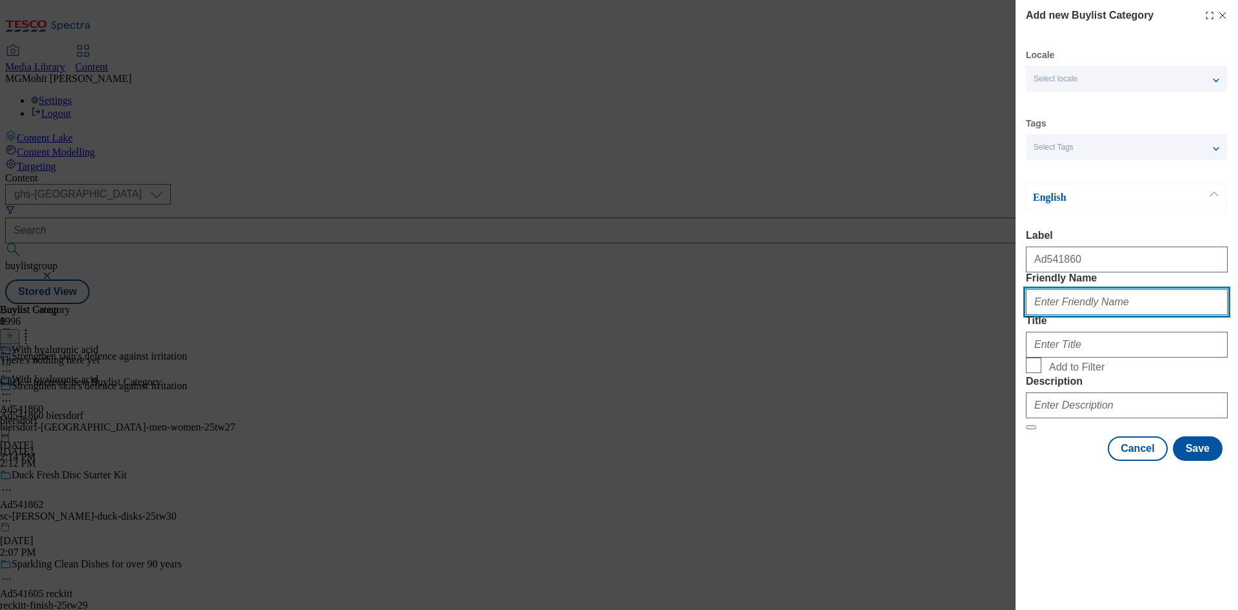
click at [1092, 315] on input "Friendly Name" at bounding box center [1127, 302] width 202 height 26
paste input "biersdorf-nivea-men-women"
type input "biersdorf-nivea-men-women"
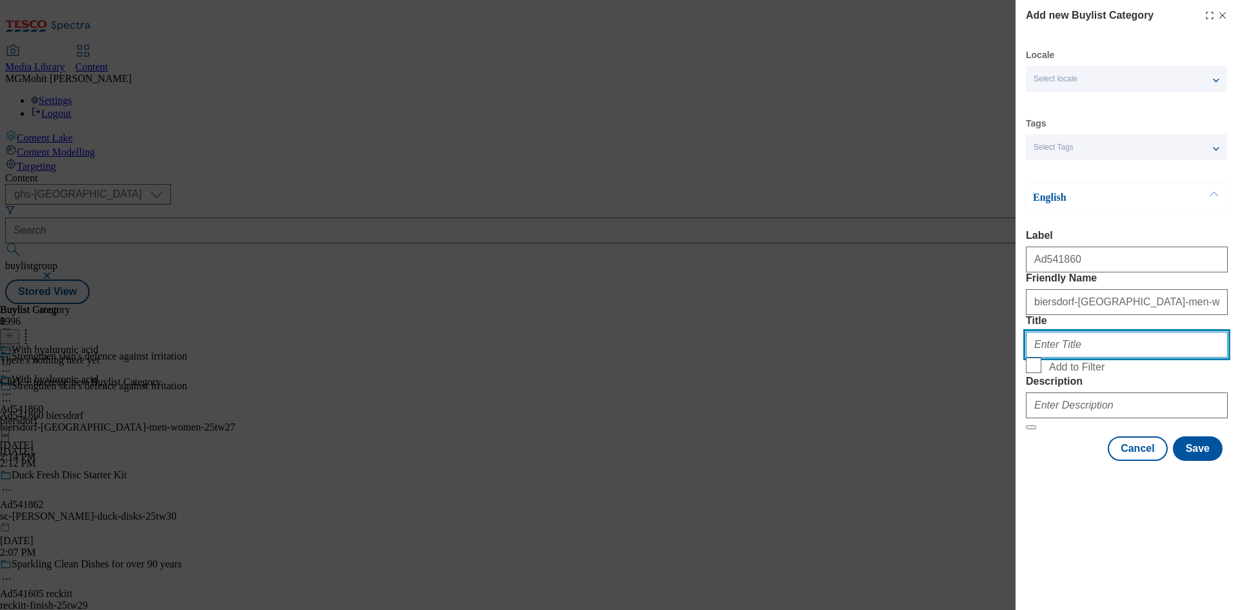
paste input "Beiersdorf"
type input "Beiersdorf"
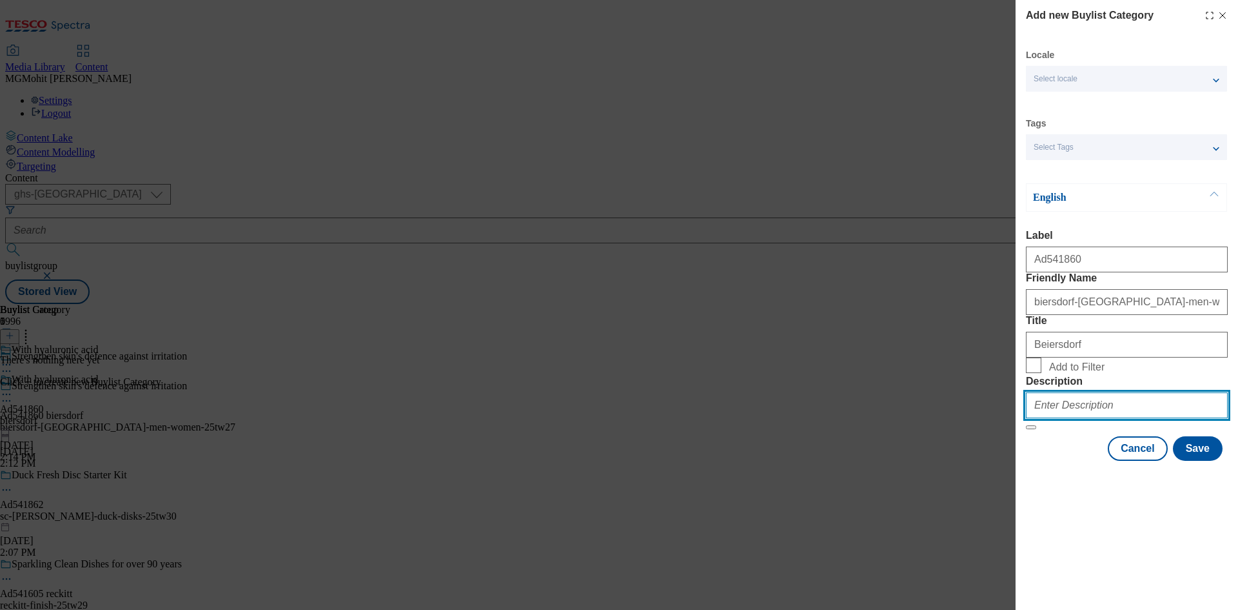
click at [1080, 418] on input "Description" at bounding box center [1127, 405] width 202 height 26
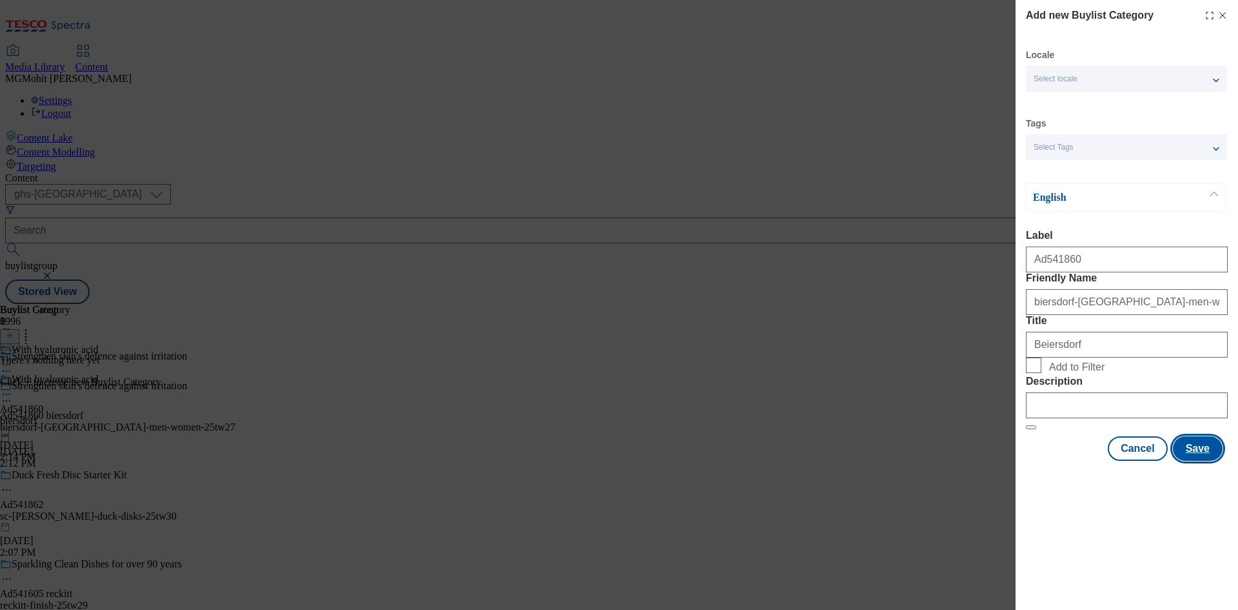
click at [1197, 461] on button "Save" at bounding box center [1198, 448] width 50 height 25
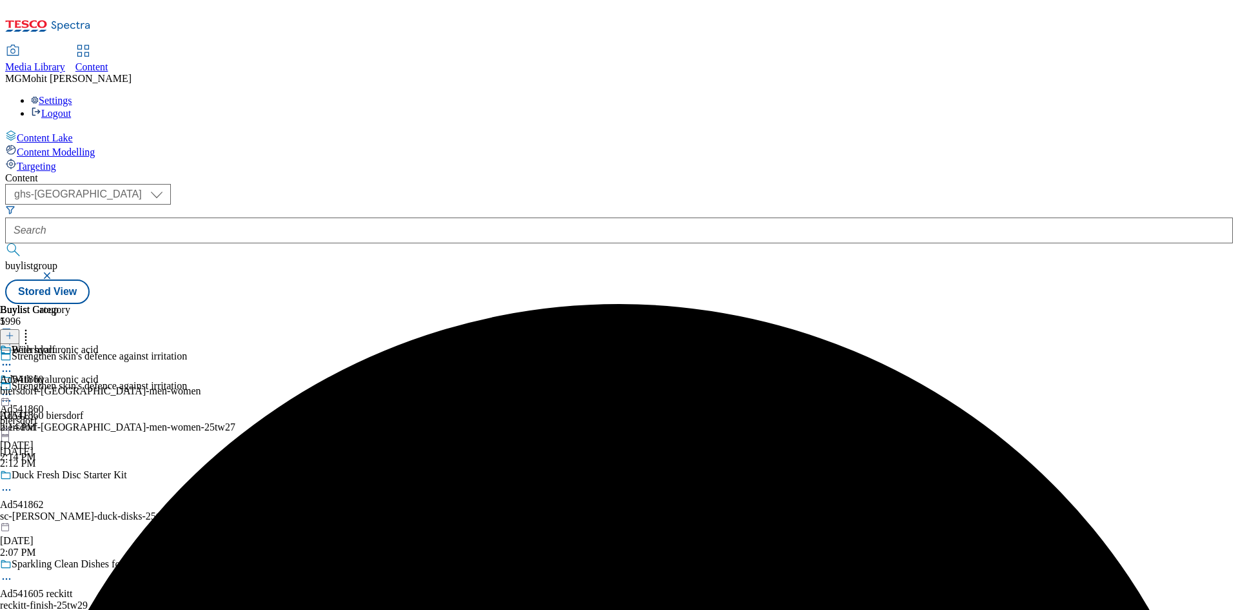
click at [201, 385] on div "biersdorf-nivea-men-women" at bounding box center [100, 391] width 201 height 12
click at [19, 329] on button at bounding box center [9, 336] width 19 height 15
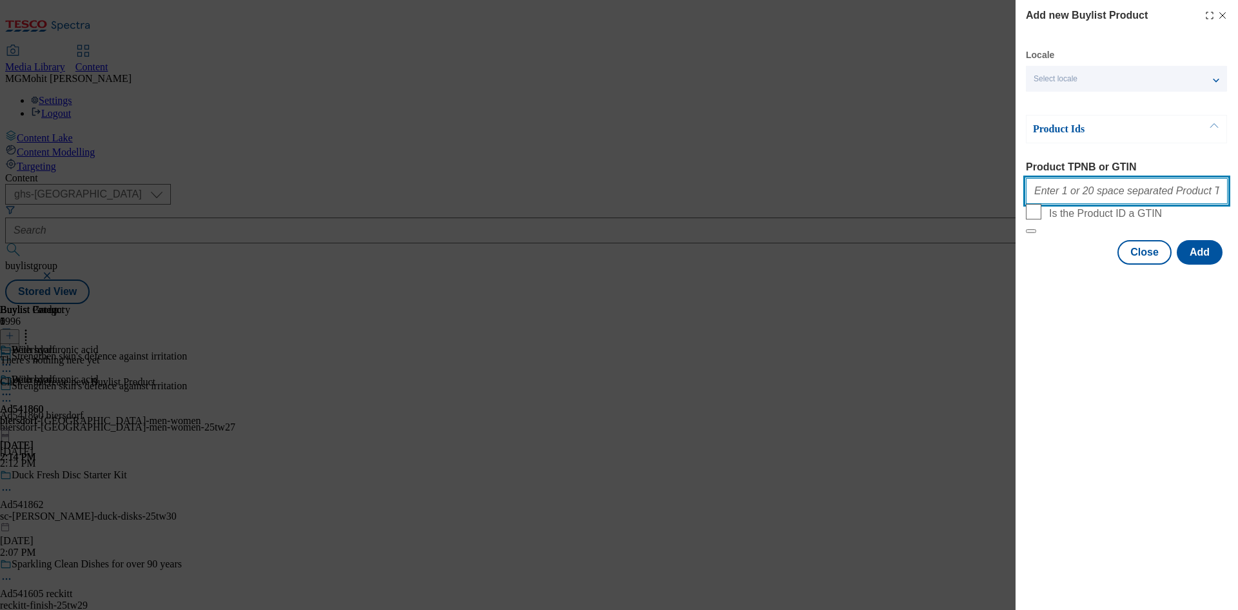
click at [1073, 201] on input "Product TPNB or GTIN" at bounding box center [1127, 191] width 202 height 26
paste input "96427490 96311592 96397967 96405216 96298347 93886422 96544696 96772788"
type input "96427490 96311592 96397967 96405216 96298347 93886422 96544696 96772788"
click at [1197, 264] on button "Add" at bounding box center [1200, 252] width 46 height 25
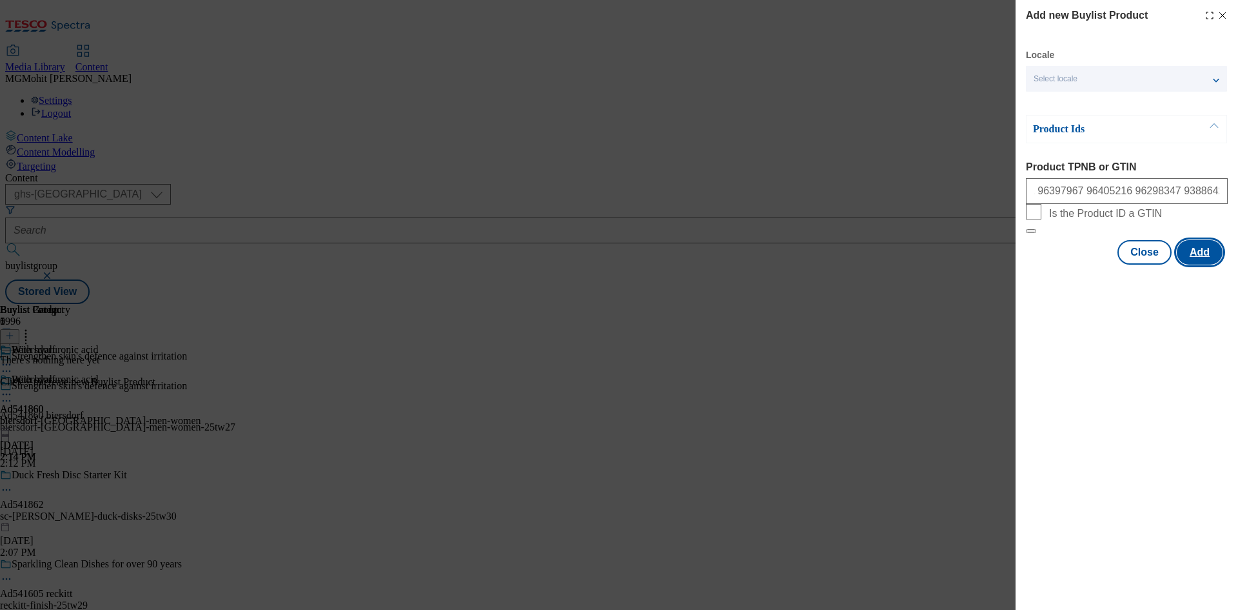
scroll to position [0, 0]
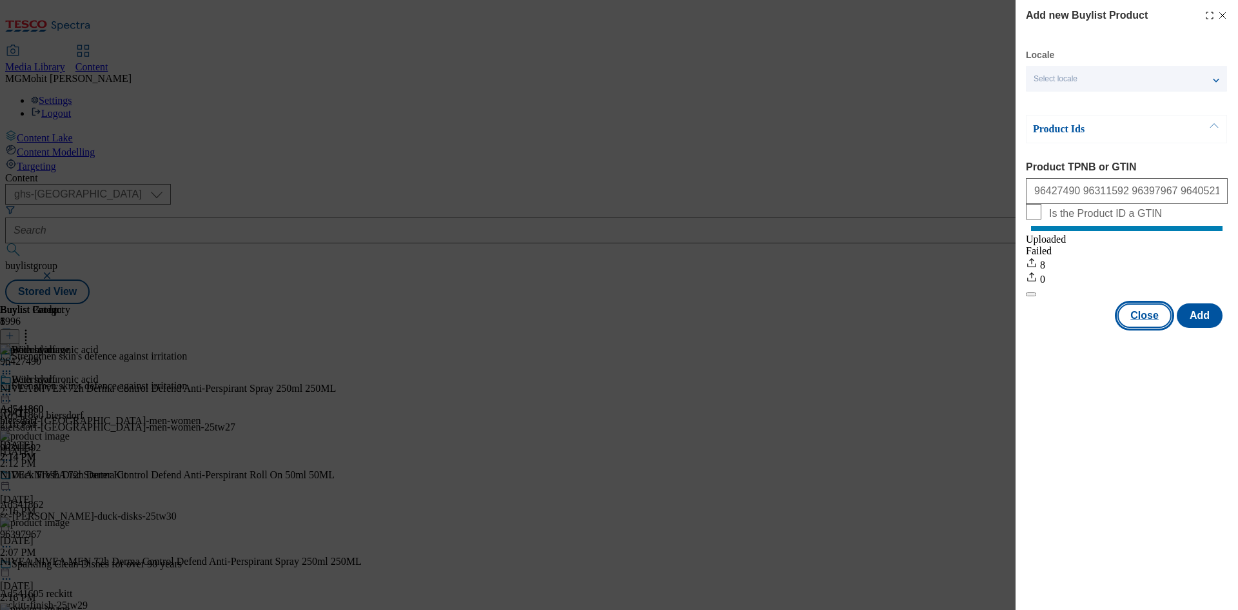
click at [1156, 328] on button "Close" at bounding box center [1145, 315] width 54 height 25
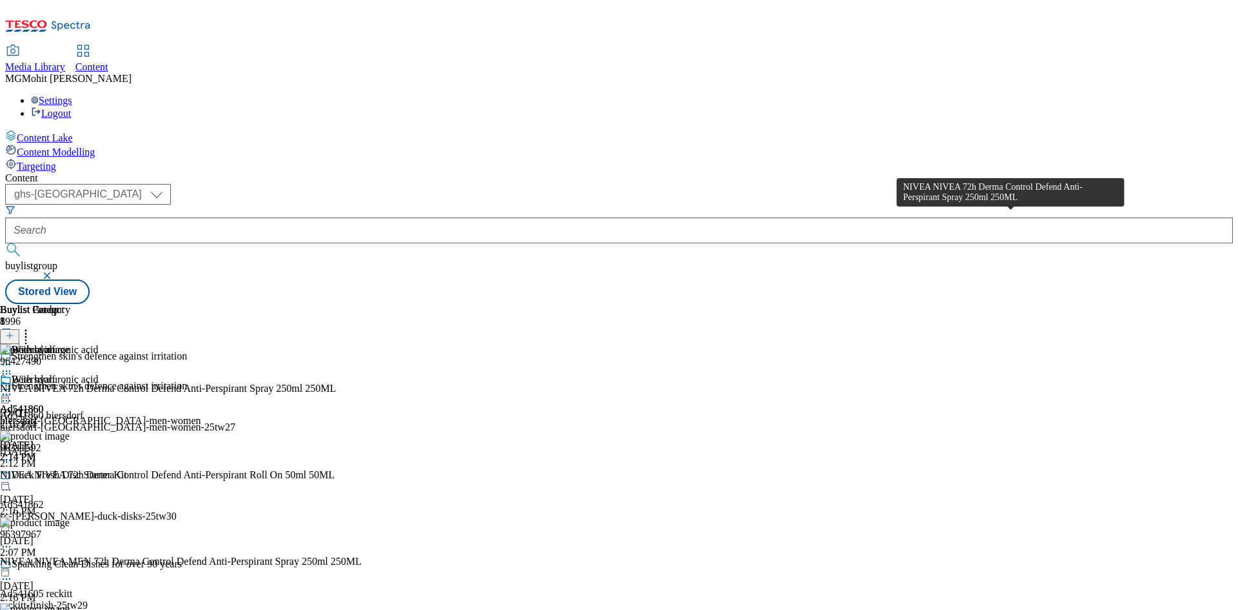
click at [336, 383] on div "NIVEA NIVEA 72h Derma Control Defend Anti-Perspirant Spray 250ml 250ML" at bounding box center [168, 389] width 336 height 12
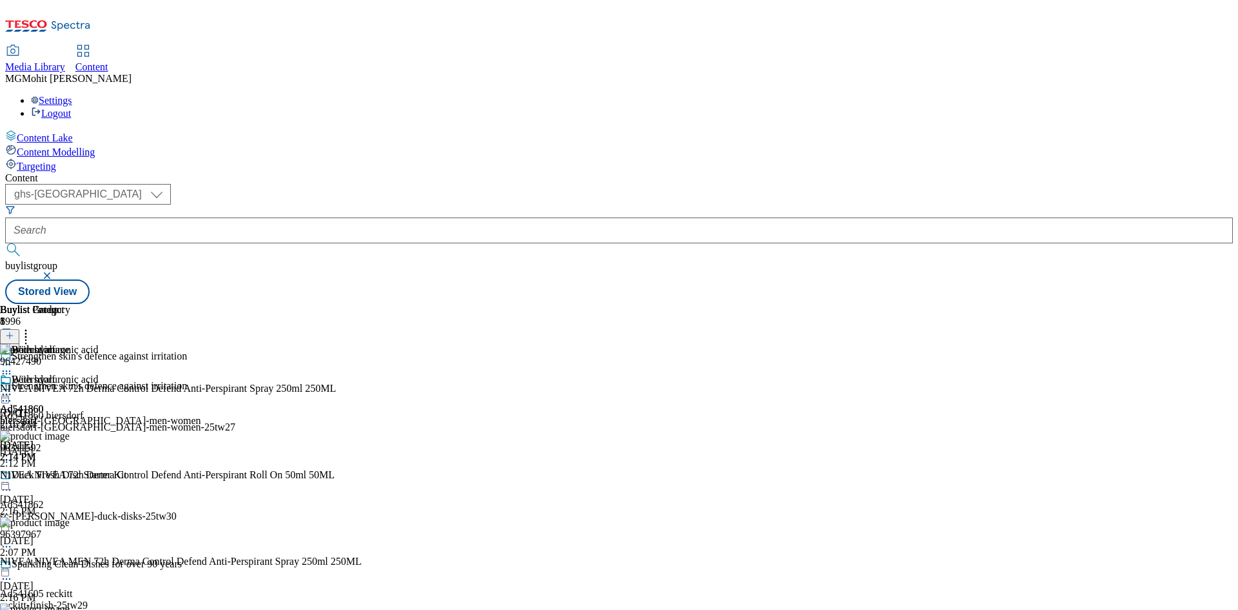
click at [13, 388] on icon at bounding box center [6, 394] width 13 height 13
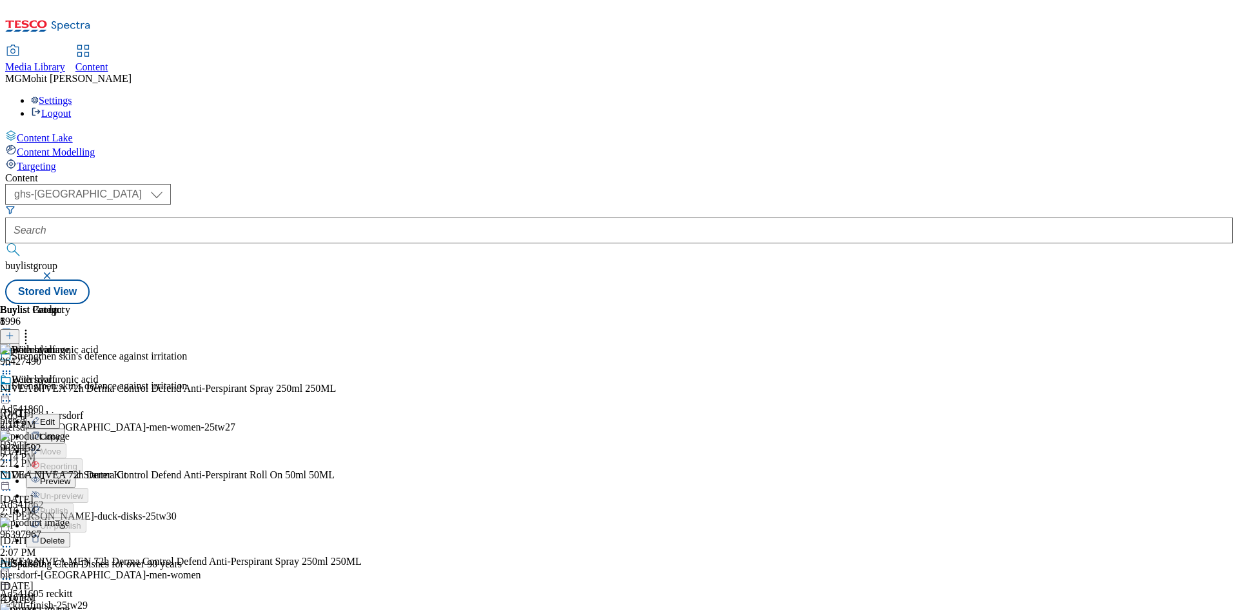
click at [55, 417] on span "Edit" at bounding box center [47, 422] width 15 height 10
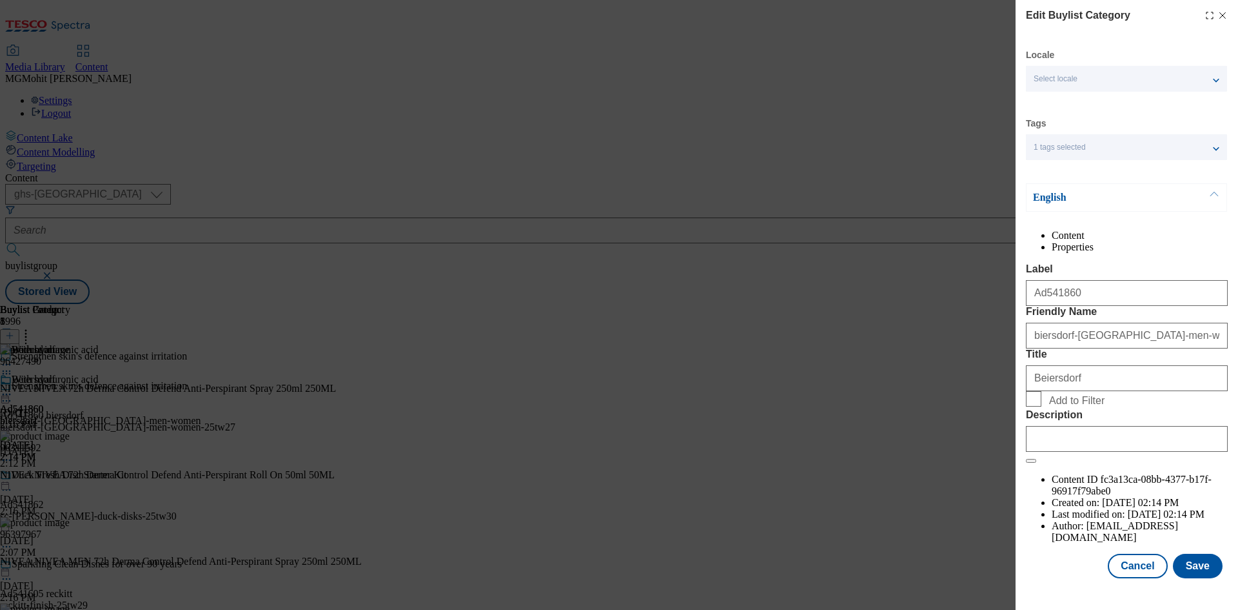
scroll to position [25, 0]
click at [1091, 452] on input "Description" at bounding box center [1127, 439] width 202 height 26
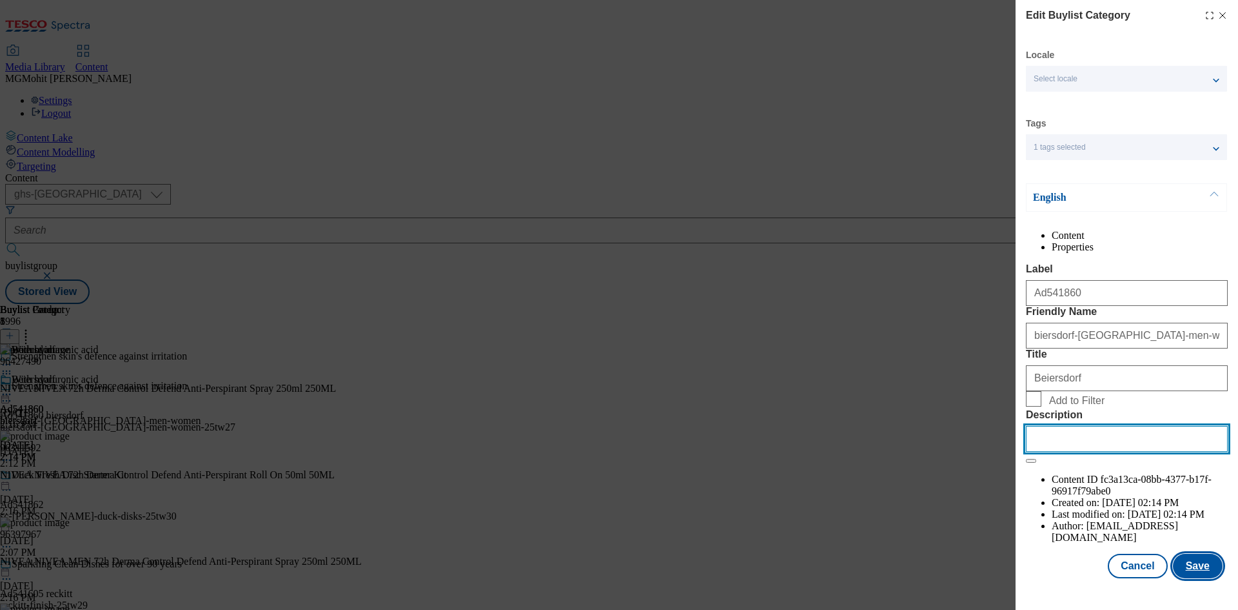
paste input "NIVEA NIVEA 72h Derma Control Defend Anti-Perspirant Spray 250ml 250ML"
type input "NIVEA NIVEA 72h Derma Control Defend Anti-Perspirant Spray 250ml 250ML"
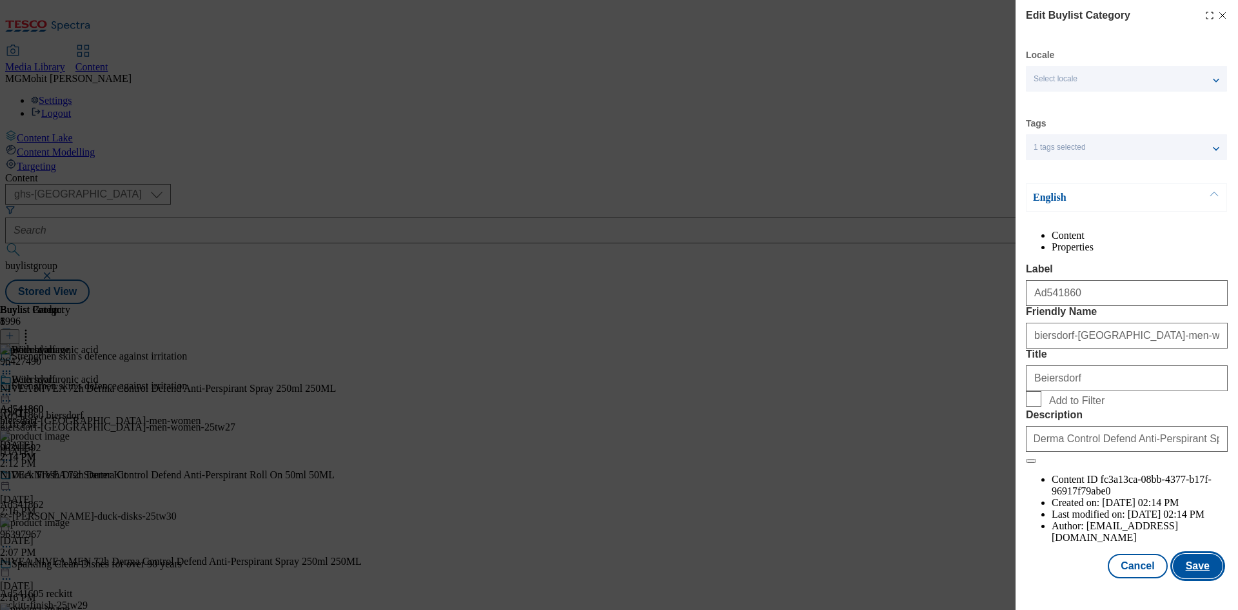
click at [1197, 569] on button "Save" at bounding box center [1198, 565] width 50 height 25
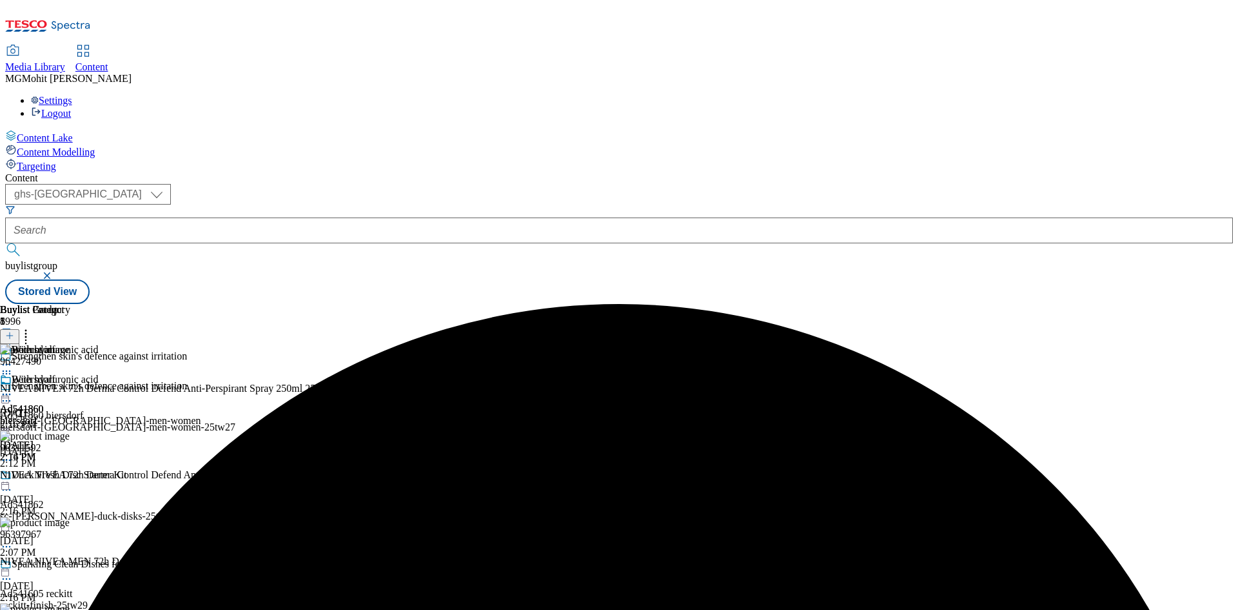
click at [13, 388] on icon at bounding box center [6, 394] width 13 height 13
click at [55, 417] on span "Edit" at bounding box center [47, 422] width 15 height 10
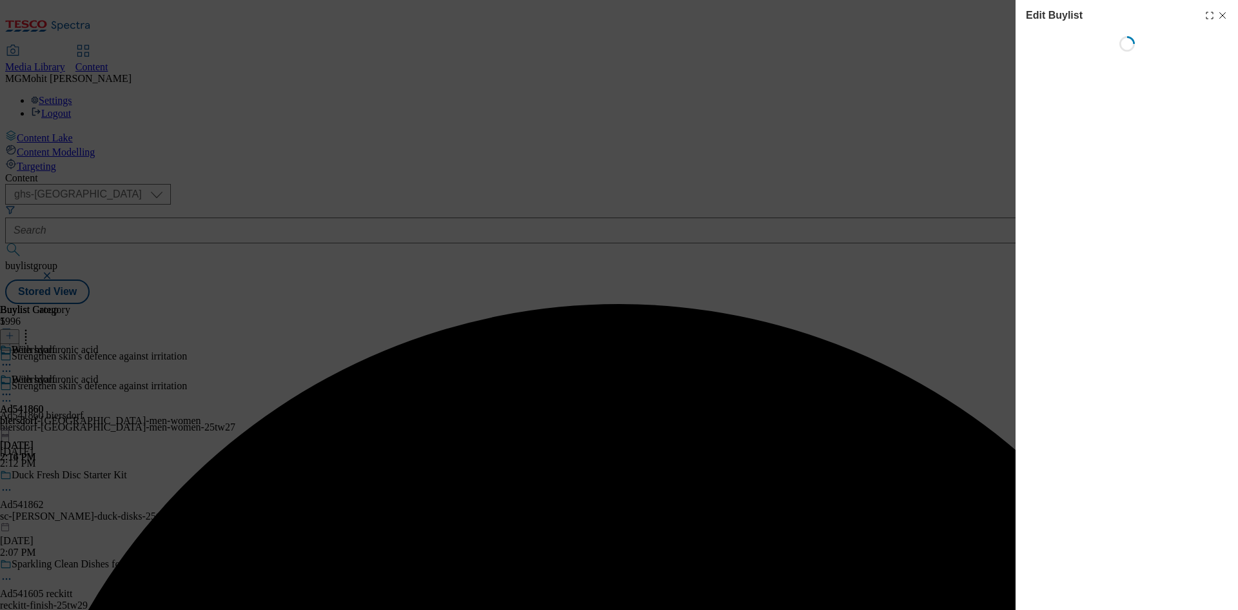
select select "tactical"
select select "supplier funded short term 1-3 weeks"
select select "dunnhumby"
select select "Banner"
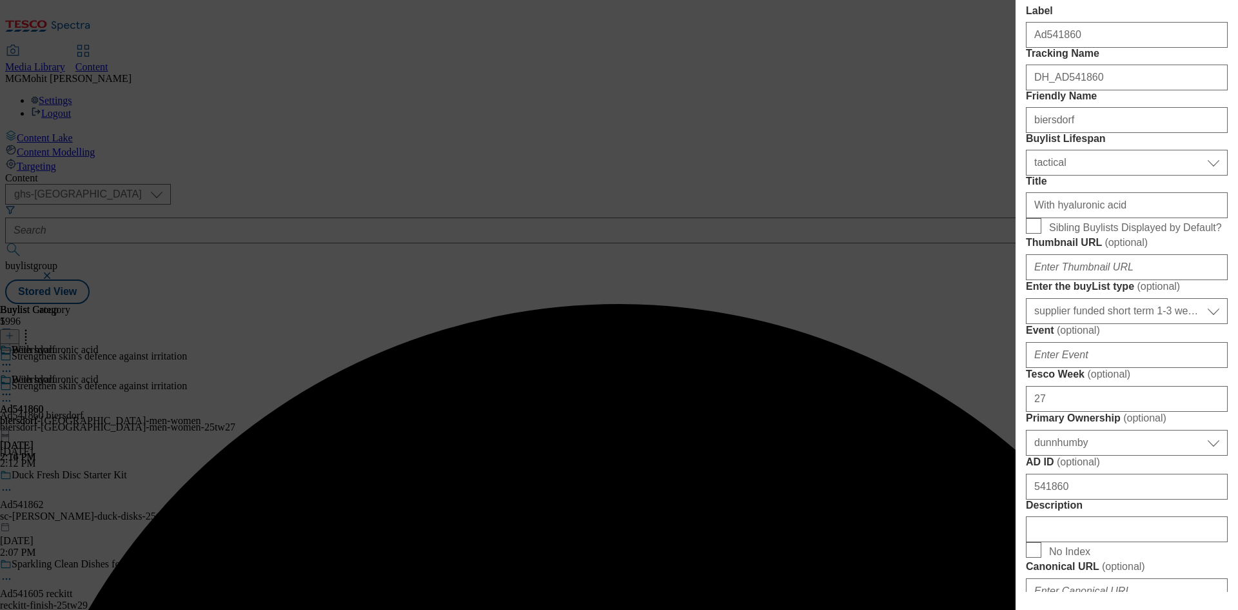
scroll to position [581, 0]
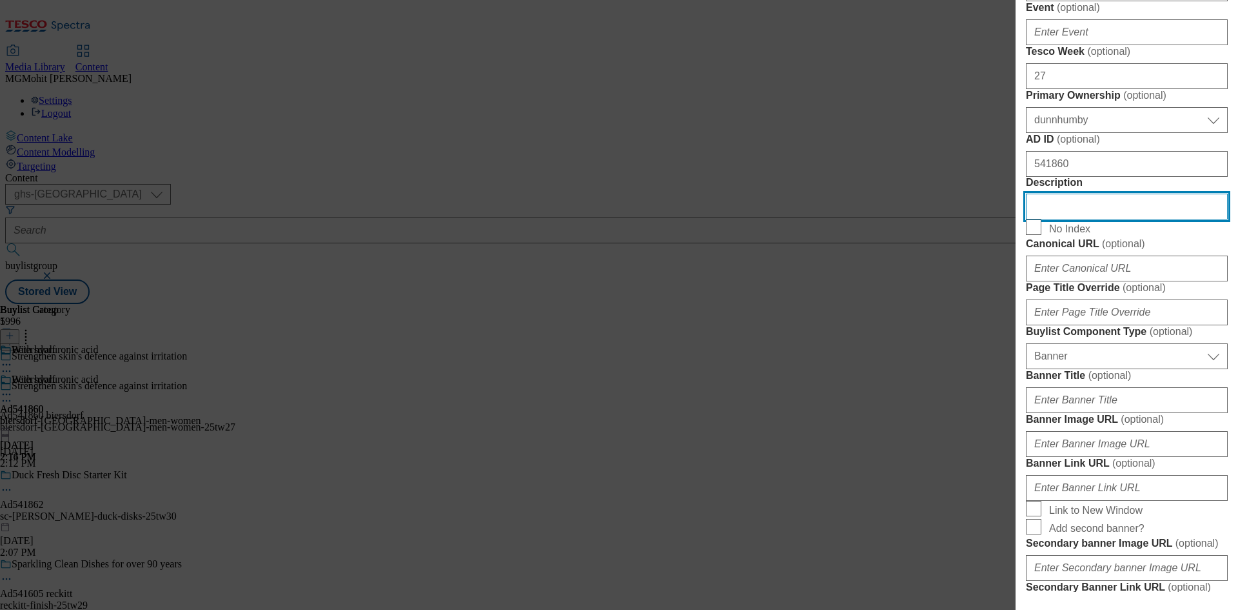
click at [1047, 219] on input "Description" at bounding box center [1127, 207] width 202 height 26
paste input "NIVEA NIVEA 72h Derma Control Defend Anti-Perspirant Spray 250ml 250ML"
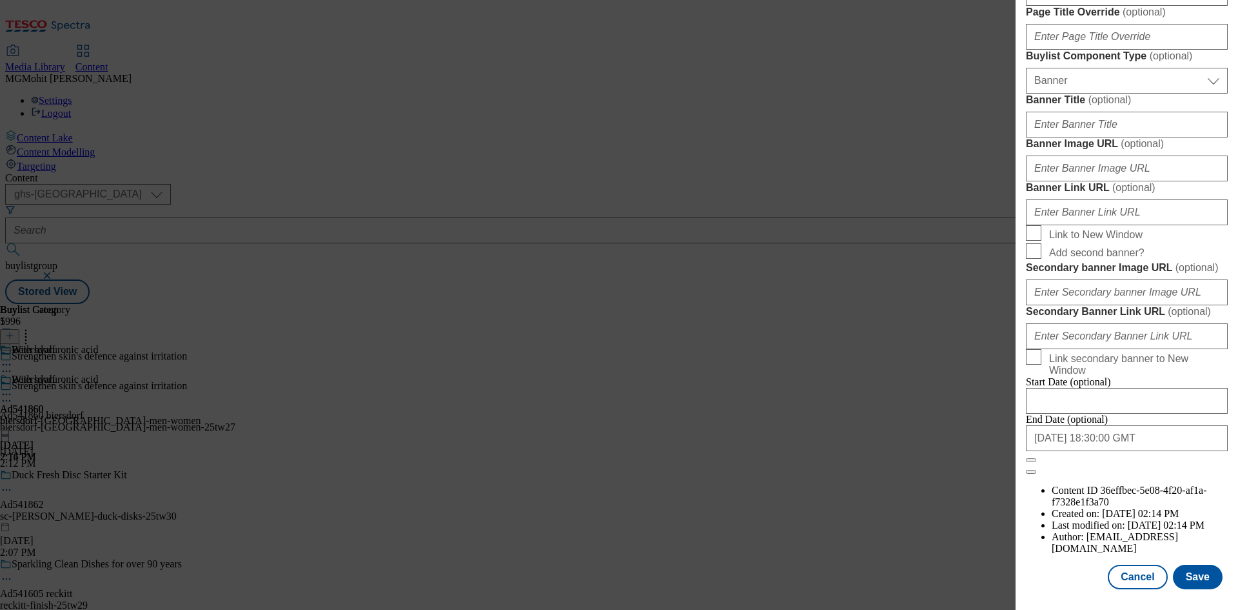
scroll to position [1335, 0]
type input "NIVEA NIVEA 72h Derma Control Defend Anti-Perspirant Spray 250ml 250ML"
click at [1187, 580] on button "Save" at bounding box center [1198, 576] width 50 height 25
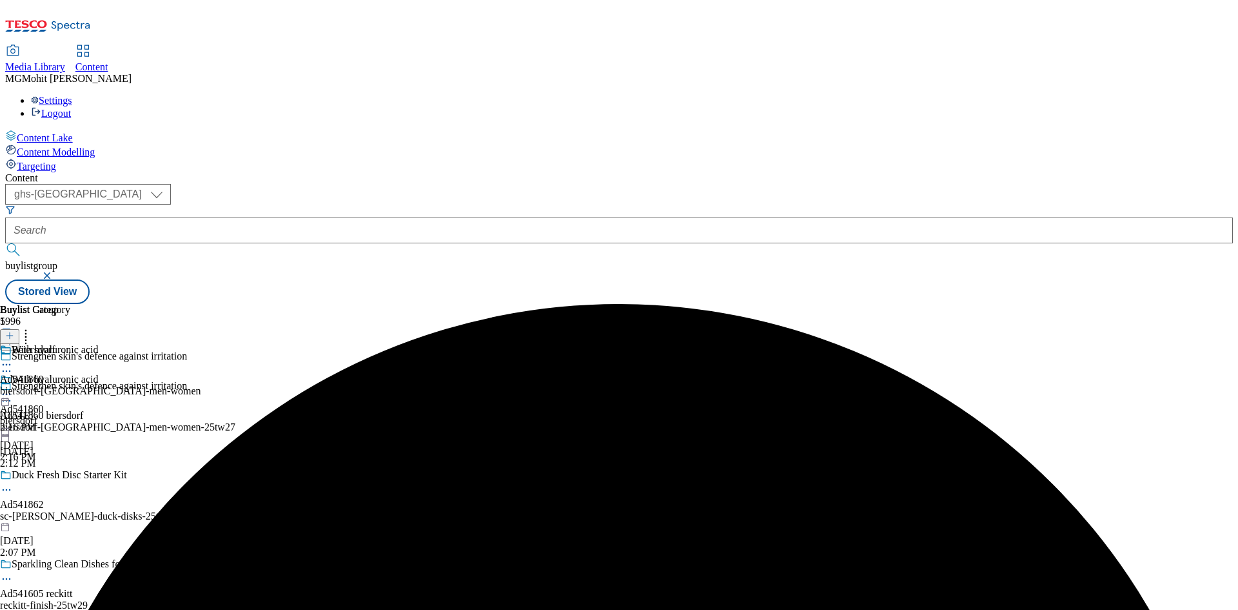
click at [13, 394] on icon at bounding box center [6, 400] width 13 height 13
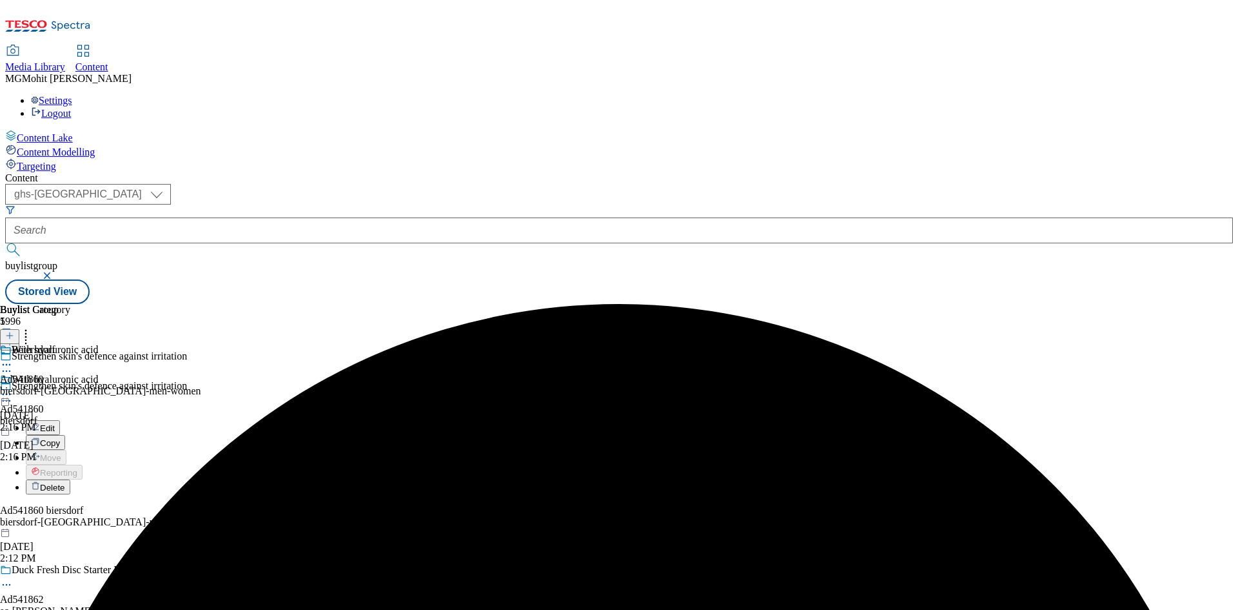
click at [55, 423] on span "Edit" at bounding box center [47, 428] width 15 height 10
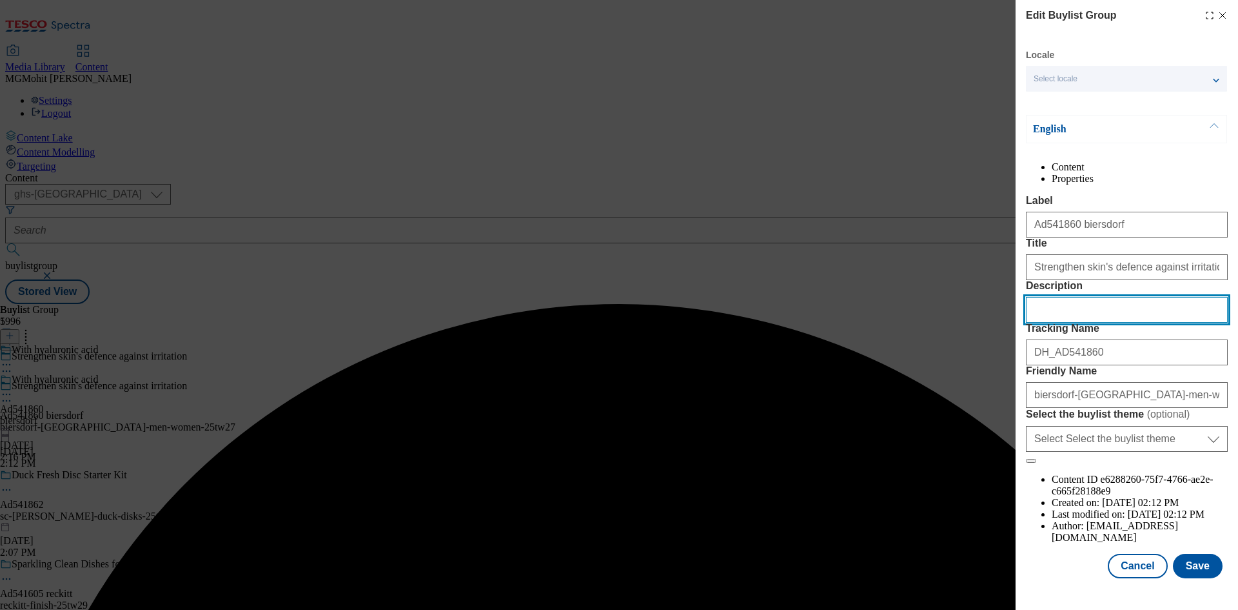
click at [1049, 323] on input "Description" at bounding box center [1127, 310] width 202 height 26
paste input "NIVEA NIVEA 72h Derma Control Defend Anti-Perspirant Spray 250ml 250ML"
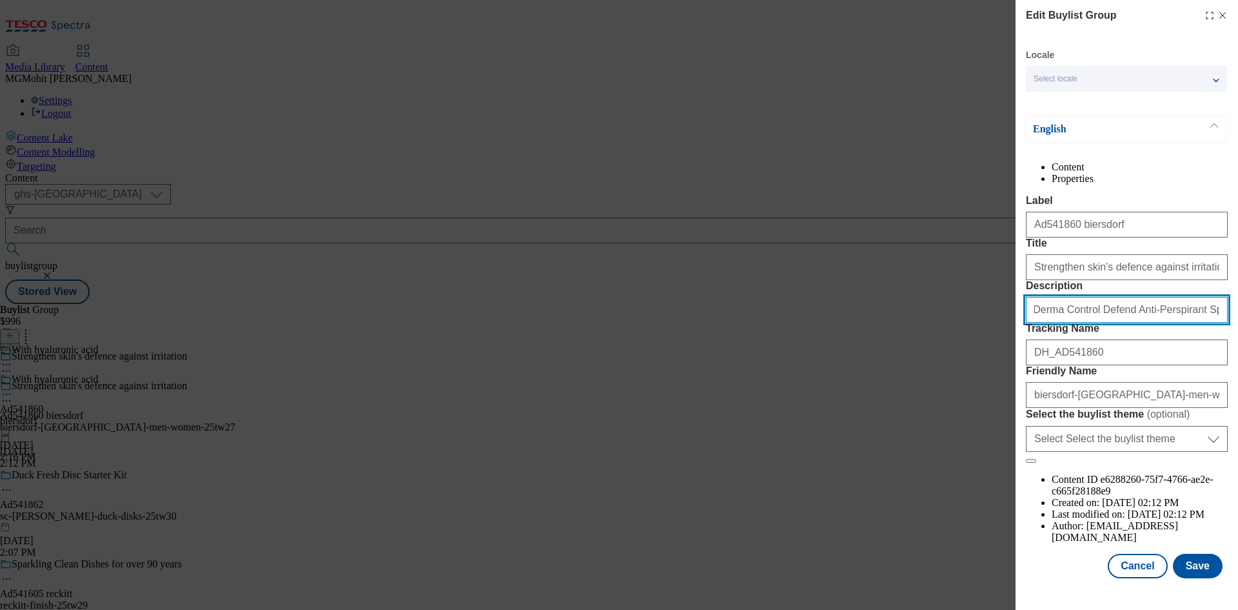
scroll to position [50, 0]
type input "NIVEA NIVEA 72h Derma Control Defend Anti-Perspirant Spray 250ml 250ML"
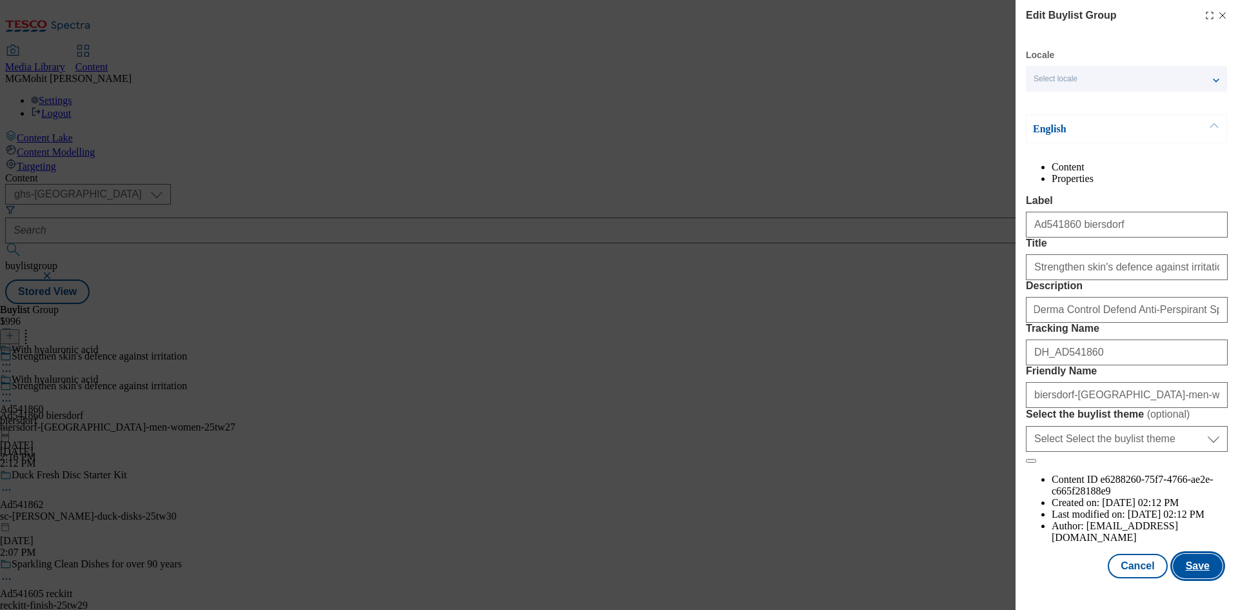
click at [1187, 575] on button "Save" at bounding box center [1198, 565] width 50 height 25
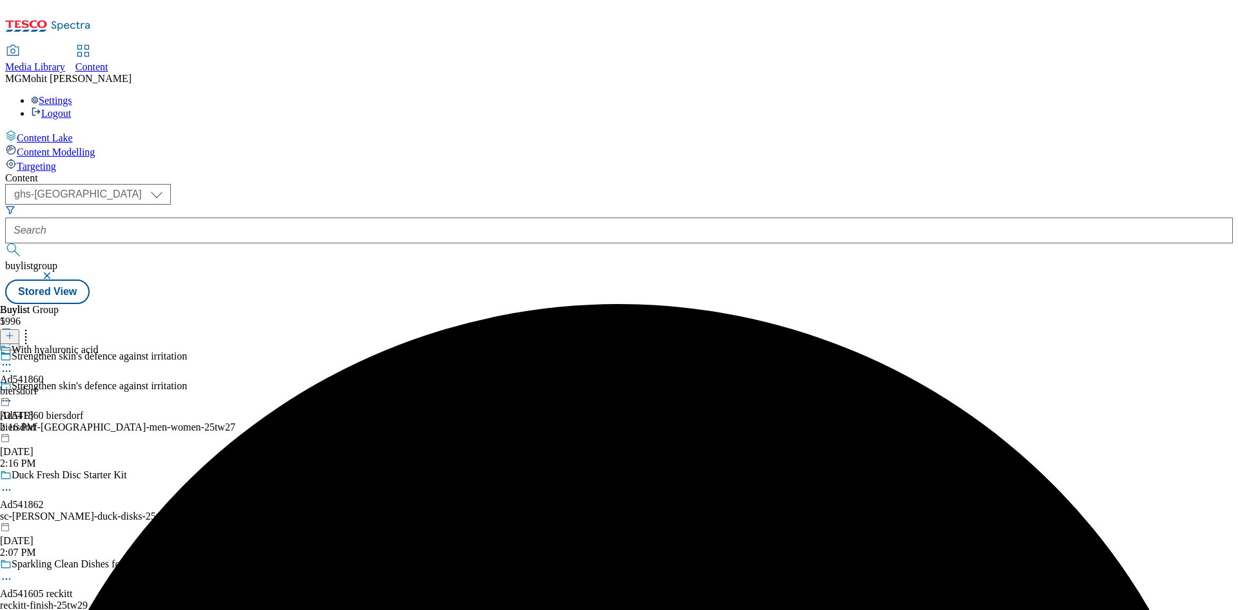
click at [13, 358] on icon at bounding box center [6, 364] width 13 height 13
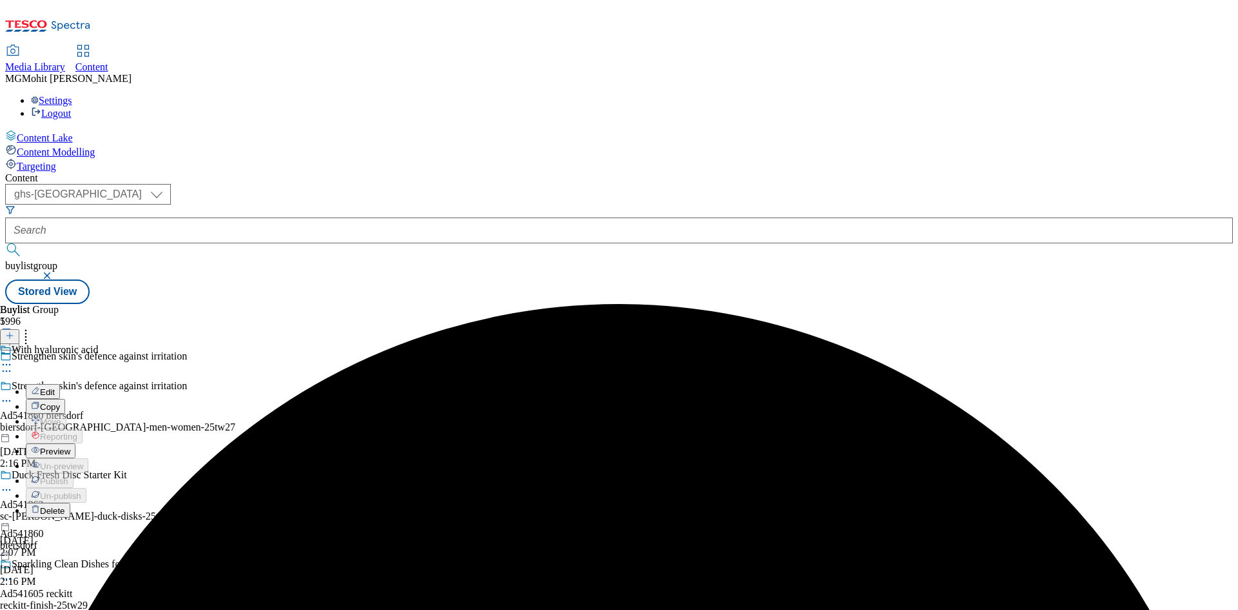
click at [70, 446] on span "Preview" at bounding box center [55, 451] width 30 height 10
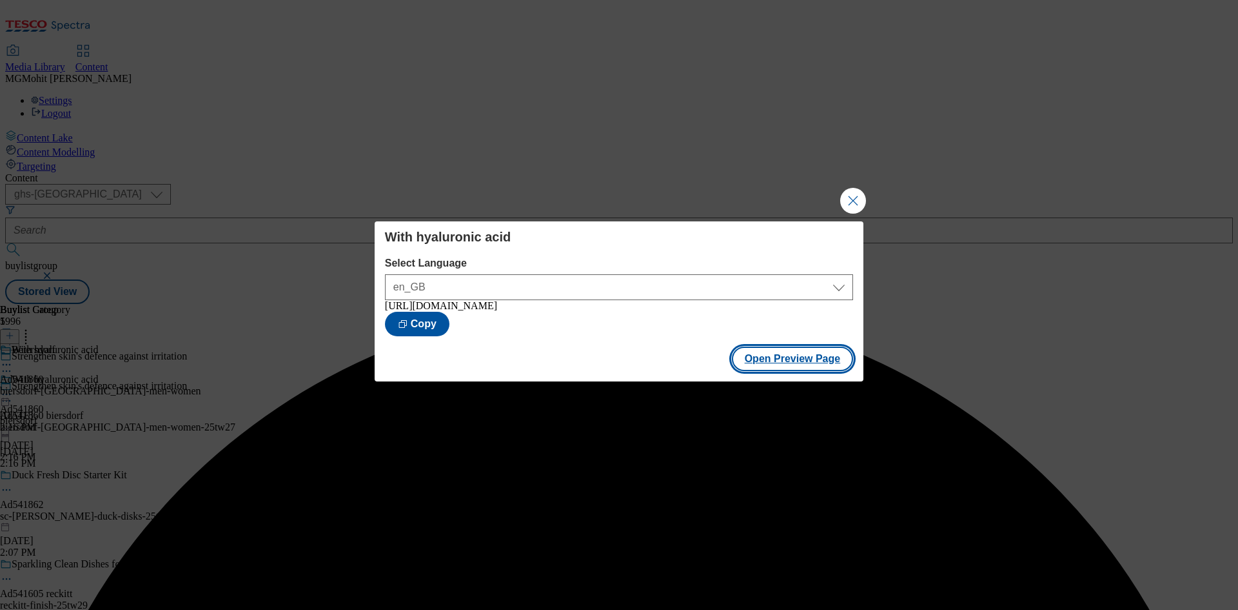
click at [768, 364] on button "Open Preview Page" at bounding box center [793, 358] width 122 height 25
click at [854, 206] on button "Close Modal" at bounding box center [853, 201] width 26 height 26
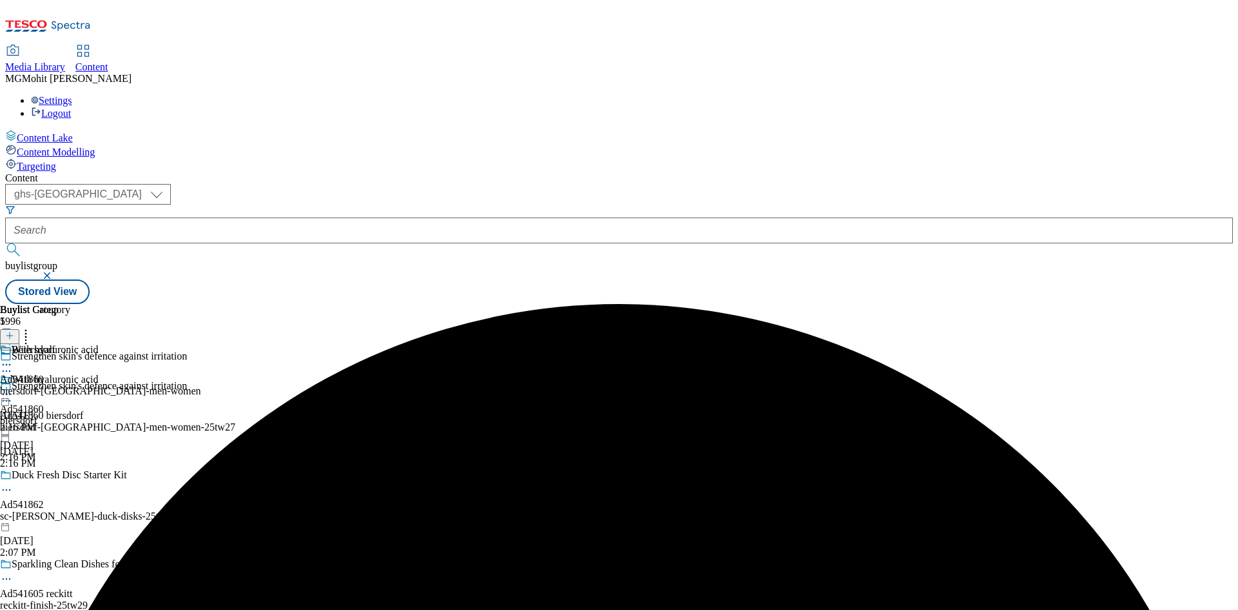
click at [13, 388] on icon at bounding box center [6, 394] width 13 height 13
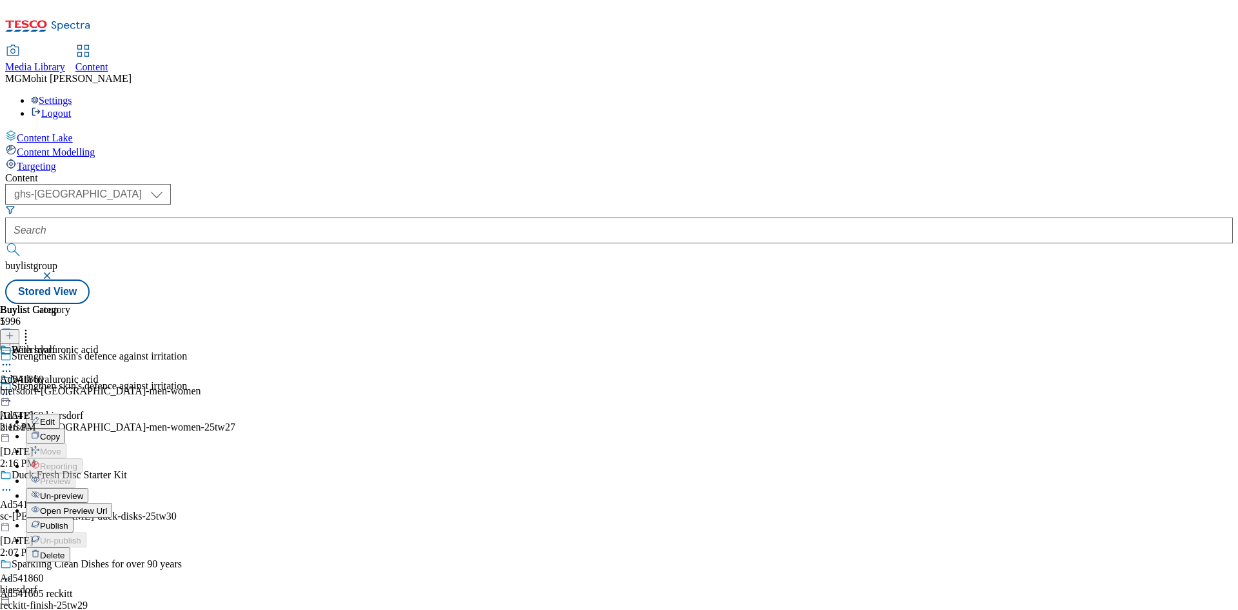
click at [68, 521] on span "Publish" at bounding box center [54, 526] width 28 height 10
